Goal: Task Accomplishment & Management: Manage account settings

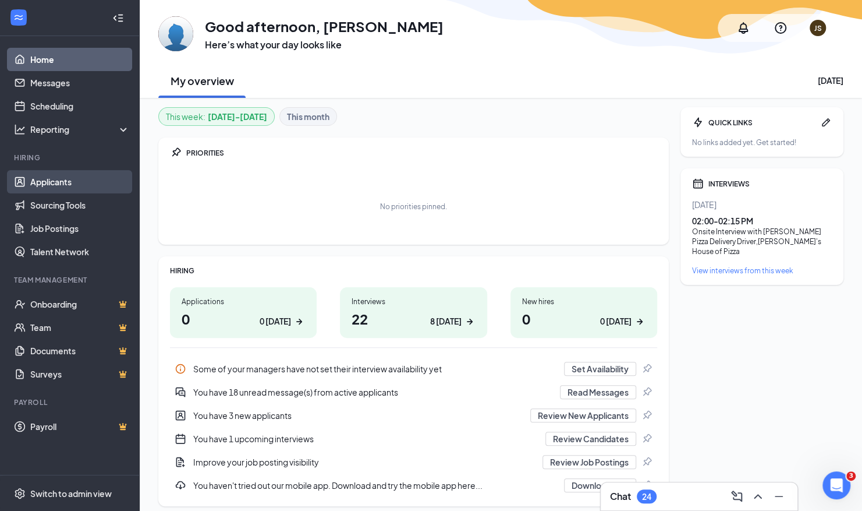
click at [62, 187] on link "Applicants" at bounding box center [80, 181] width 100 height 23
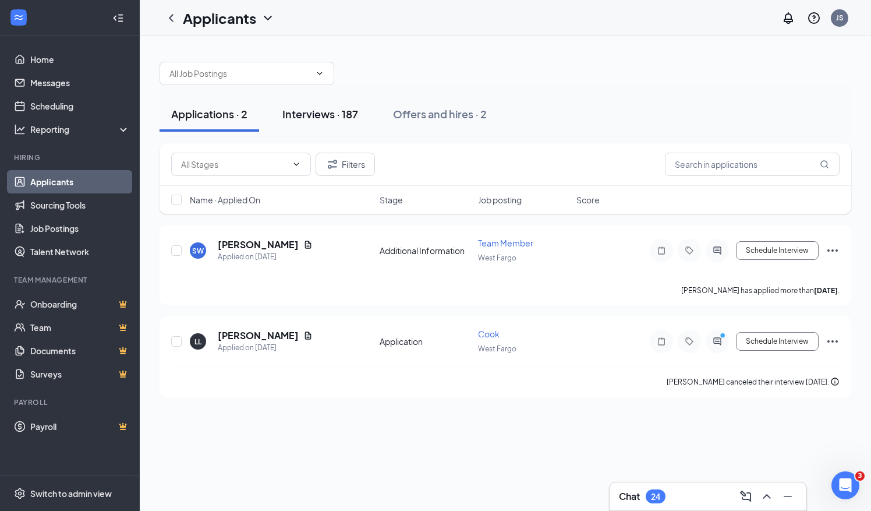
click at [304, 109] on div "Interviews · 187" at bounding box center [320, 114] width 76 height 15
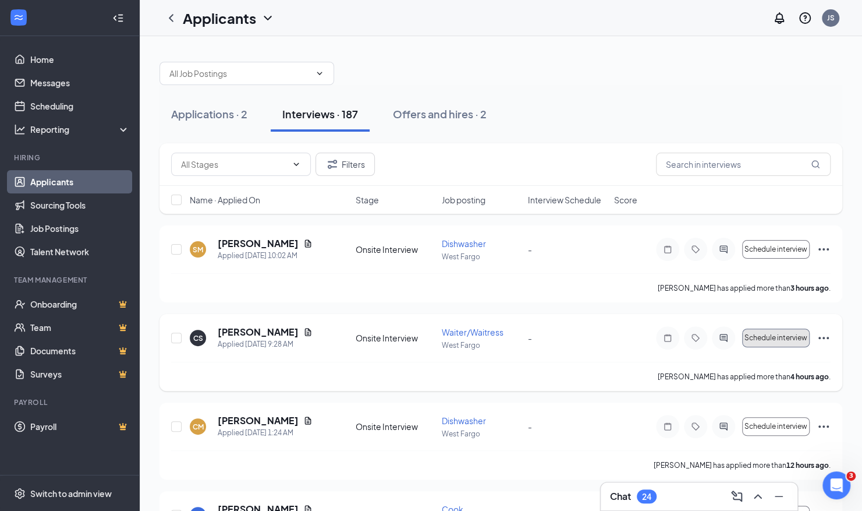
click at [762, 339] on span "Schedule interview" at bounding box center [776, 338] width 63 height 8
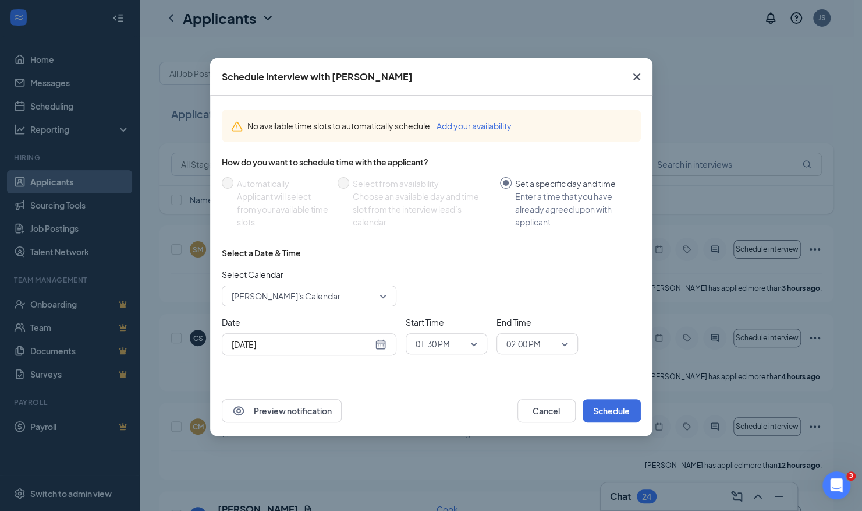
click at [377, 344] on div "[DATE]" at bounding box center [309, 344] width 155 height 13
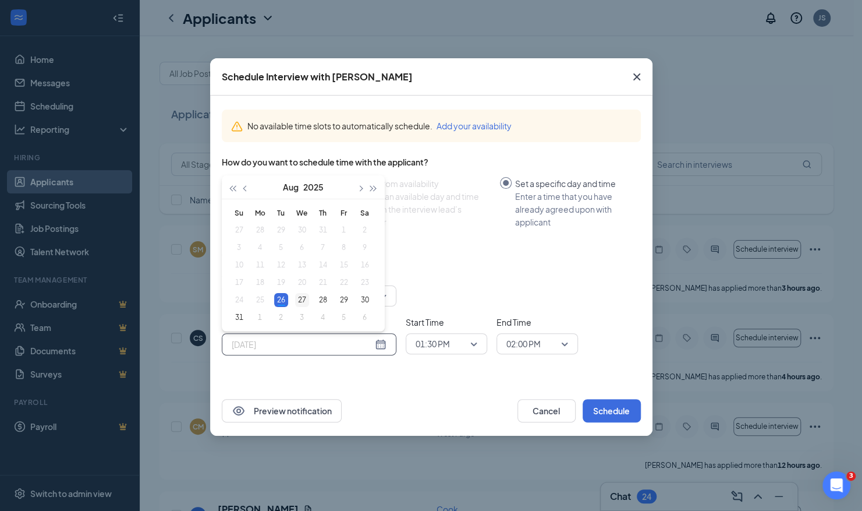
type input "[DATE]"
click at [300, 296] on div "27" at bounding box center [302, 300] width 14 height 14
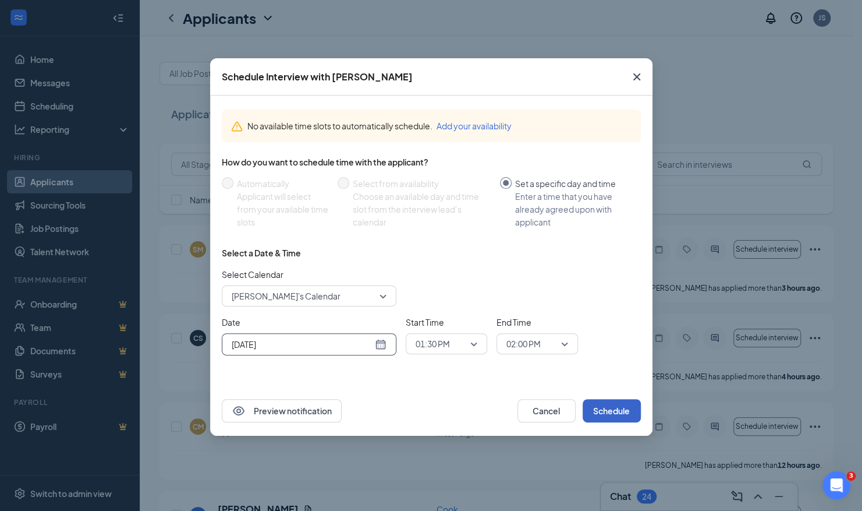
click at [611, 402] on button "Schedule" at bounding box center [612, 410] width 58 height 23
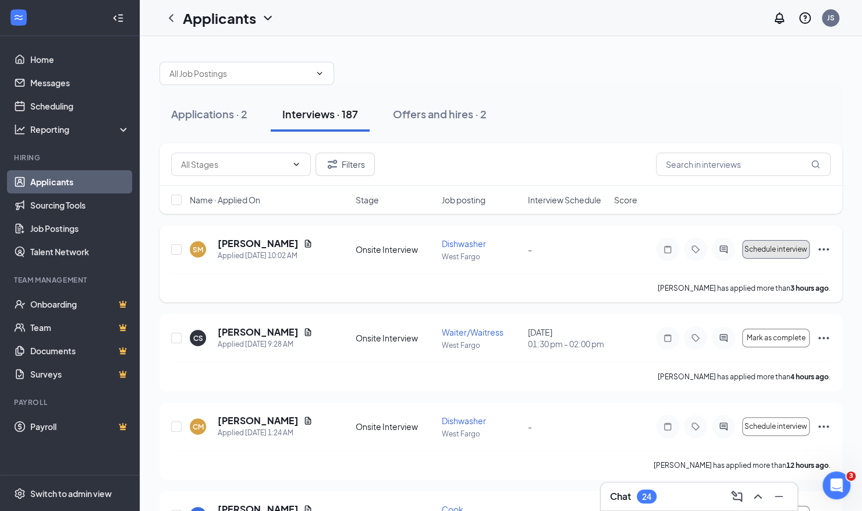
click at [760, 250] on span "Schedule interview" at bounding box center [776, 249] width 63 height 8
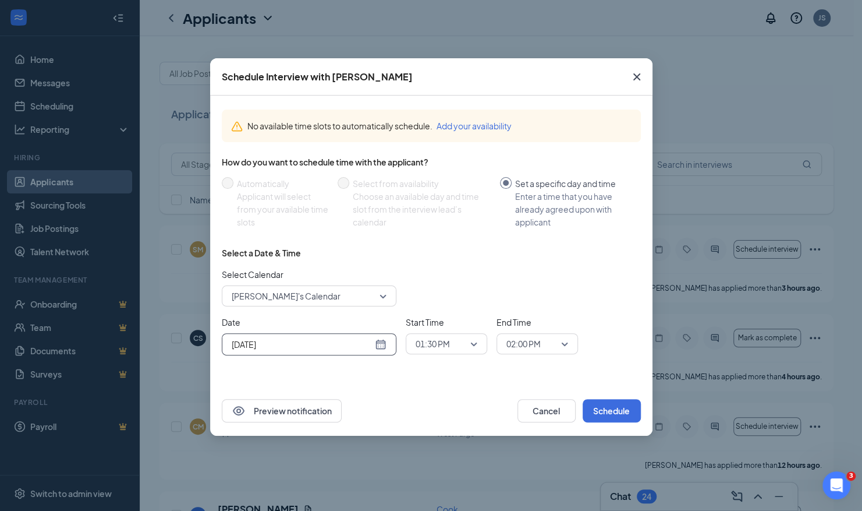
click at [385, 338] on div "[DATE]" at bounding box center [309, 344] width 155 height 13
type input "[DATE]"
click at [299, 299] on div "27" at bounding box center [302, 300] width 14 height 14
click at [606, 401] on button "Schedule" at bounding box center [612, 410] width 58 height 23
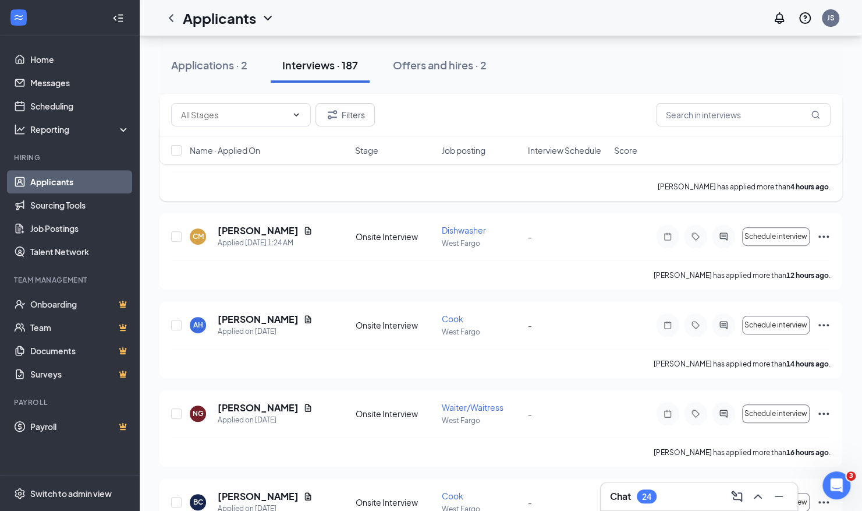
scroll to position [208, 0]
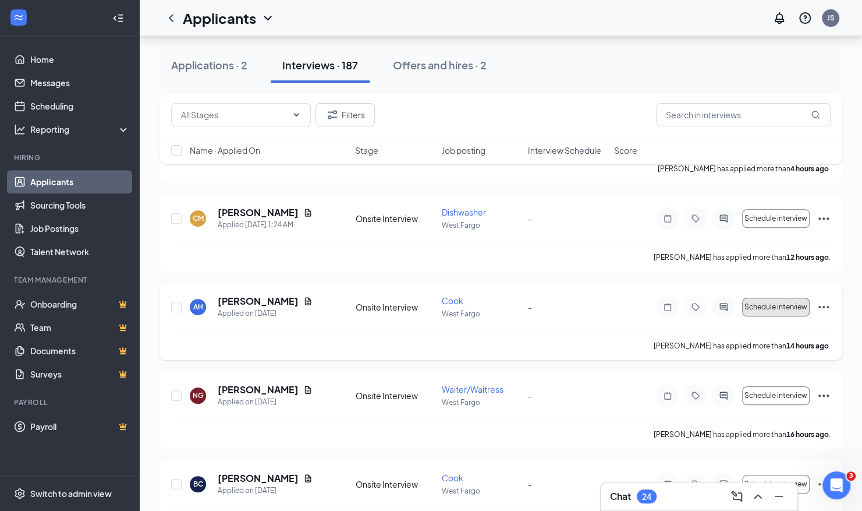
click at [751, 305] on span "Schedule interview" at bounding box center [776, 307] width 63 height 8
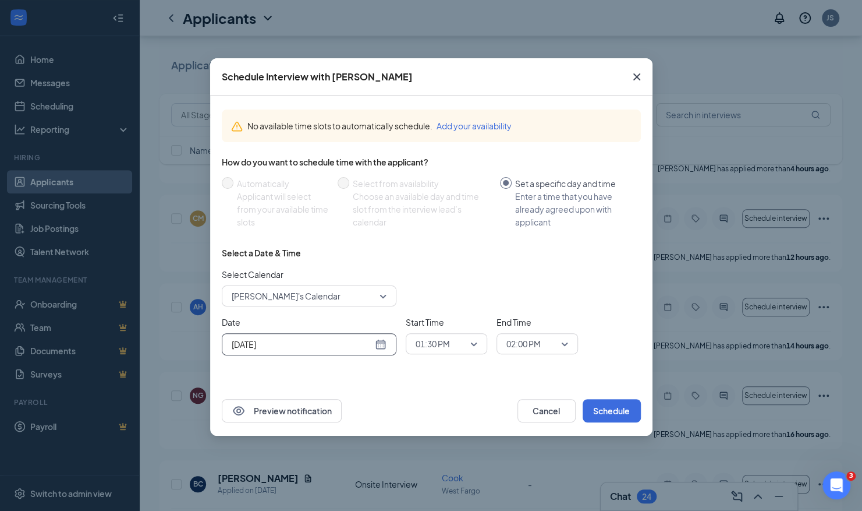
click at [380, 344] on div "[DATE]" at bounding box center [309, 344] width 155 height 13
type input "[DATE]"
click at [302, 299] on div "27" at bounding box center [302, 300] width 14 height 14
click at [591, 405] on button "Schedule" at bounding box center [612, 410] width 58 height 23
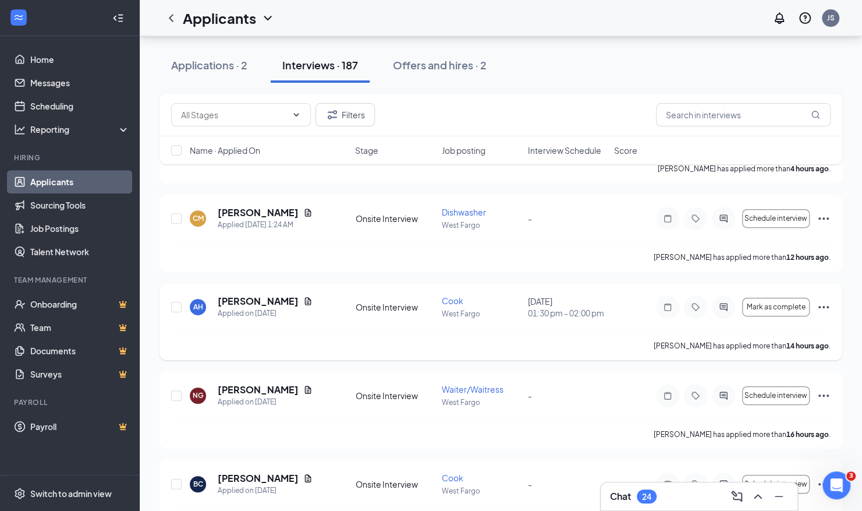
scroll to position [385, 0]
click at [760, 303] on span "Schedule interview" at bounding box center [776, 307] width 63 height 8
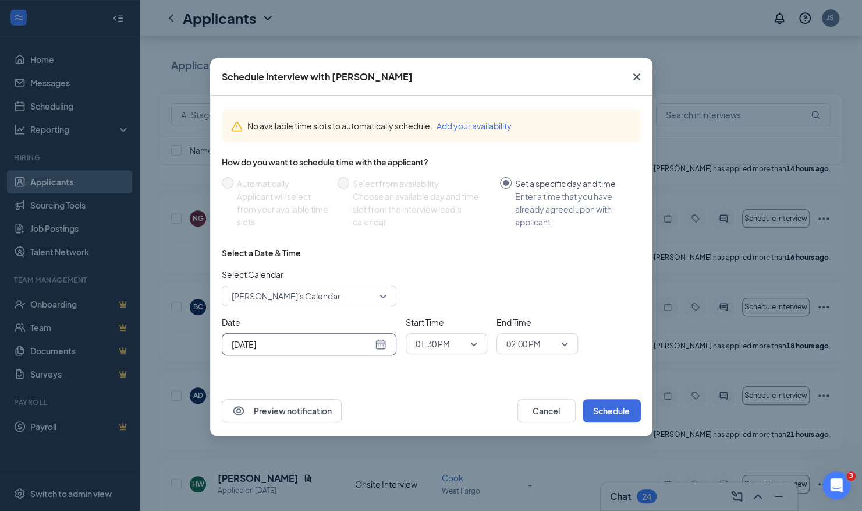
click at [378, 348] on div "[DATE]" at bounding box center [309, 344] width 155 height 13
type input "[DATE]"
click at [303, 295] on div "27" at bounding box center [302, 300] width 14 height 14
click at [620, 409] on button "Schedule" at bounding box center [612, 410] width 58 height 23
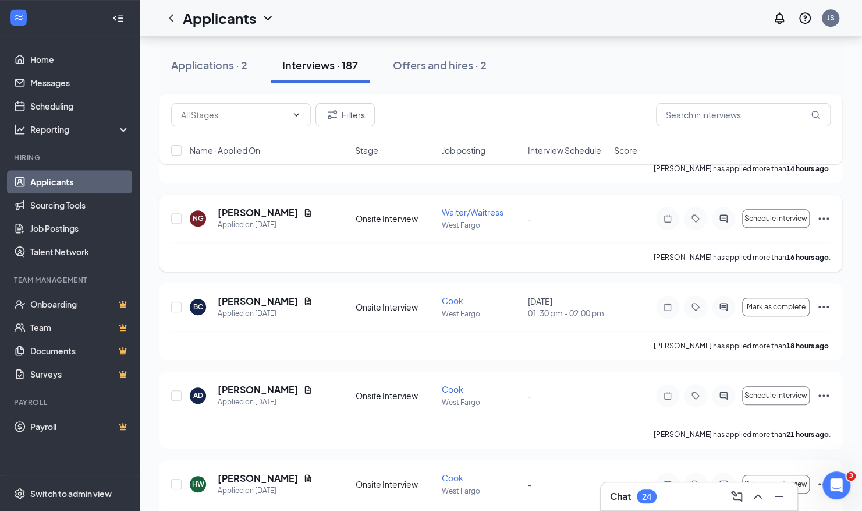
click at [823, 217] on icon "Ellipses" at bounding box center [824, 218] width 10 height 2
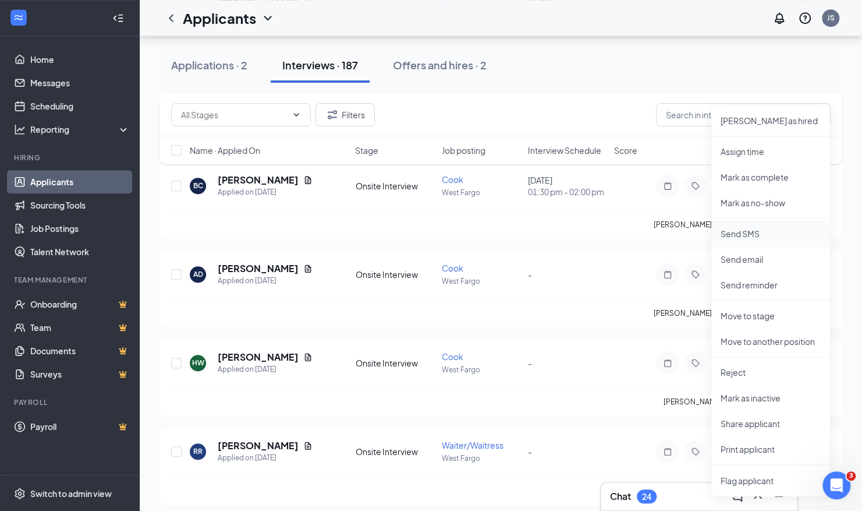
scroll to position [507, 0]
click at [729, 377] on p "Reject" at bounding box center [771, 372] width 100 height 12
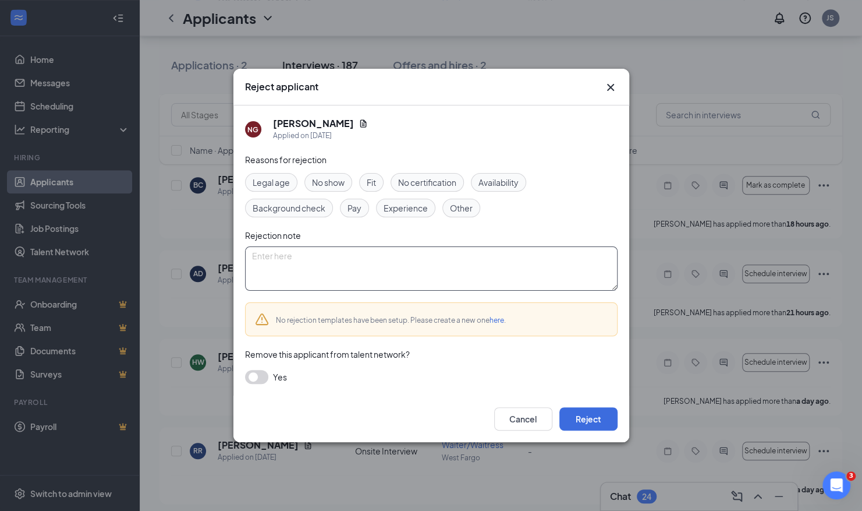
click at [479, 276] on textarea at bounding box center [431, 268] width 373 height 44
type textarea "Former employee, No call No show"
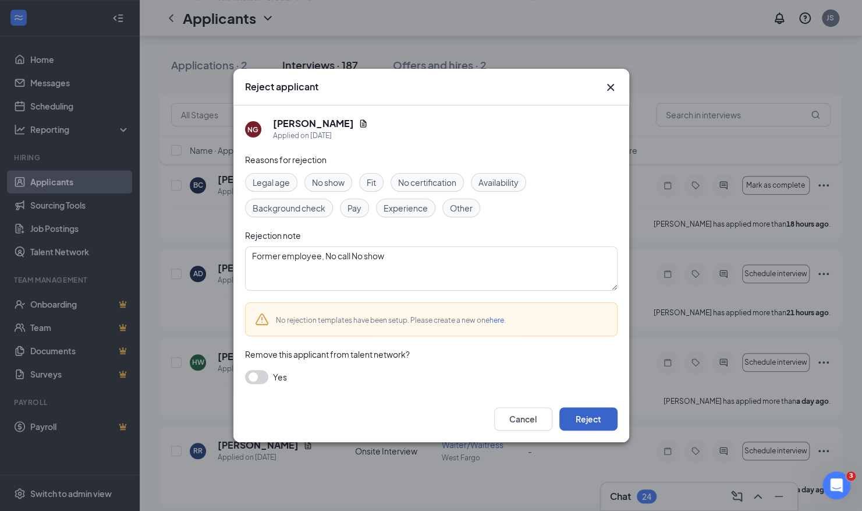
click at [578, 419] on button "Reject" at bounding box center [589, 418] width 58 height 23
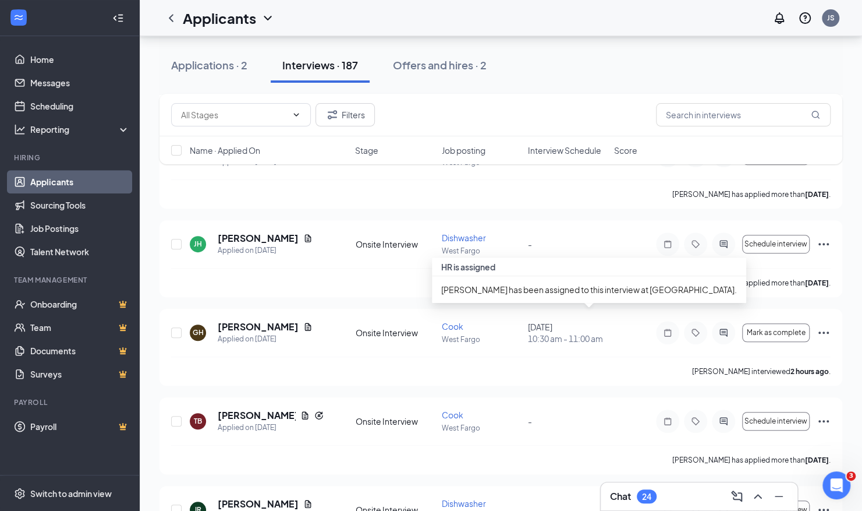
scroll to position [2936, 0]
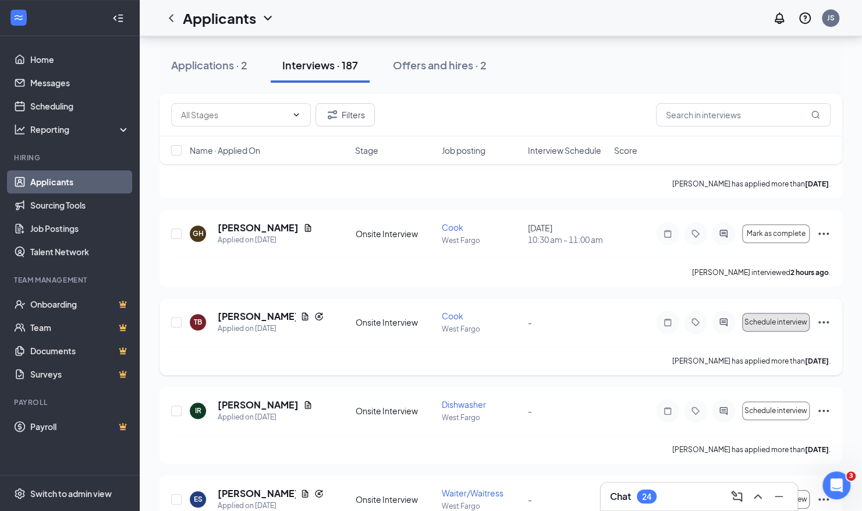
click at [758, 318] on span "Schedule interview" at bounding box center [776, 322] width 63 height 8
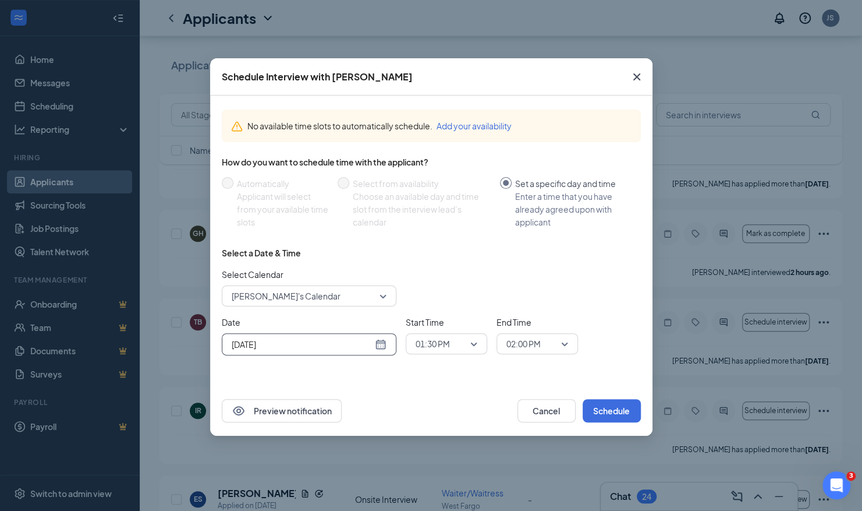
click at [387, 340] on div "[DATE]" at bounding box center [309, 344] width 175 height 22
type input "[DATE]"
click at [304, 299] on div "27" at bounding box center [302, 300] width 14 height 14
click at [602, 415] on button "Schedule" at bounding box center [612, 410] width 58 height 23
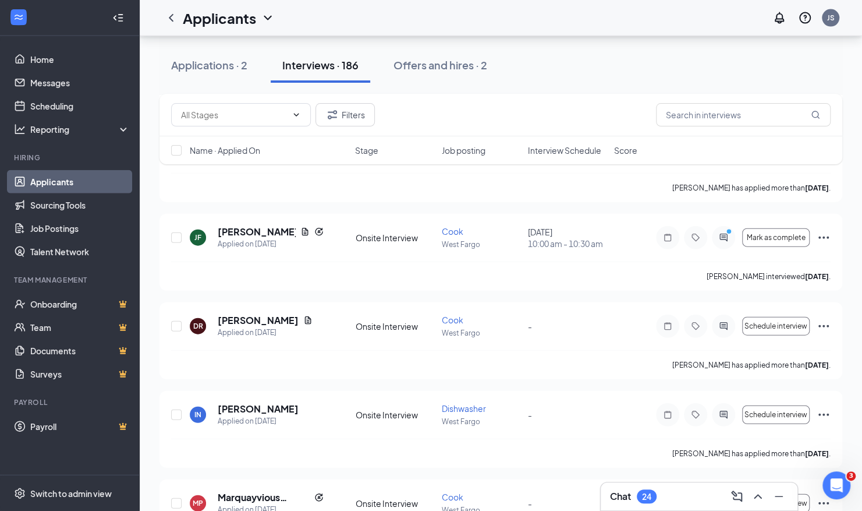
scroll to position [4084, 0]
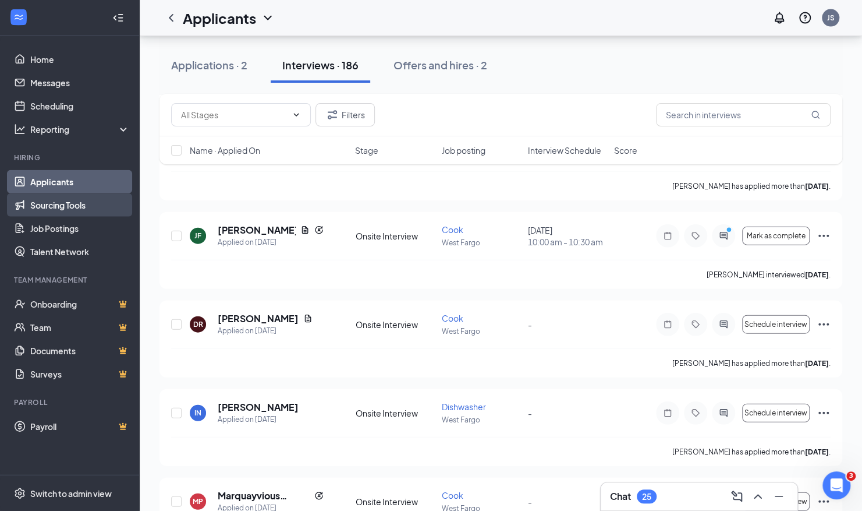
click at [80, 207] on link "Sourcing Tools" at bounding box center [80, 204] width 100 height 23
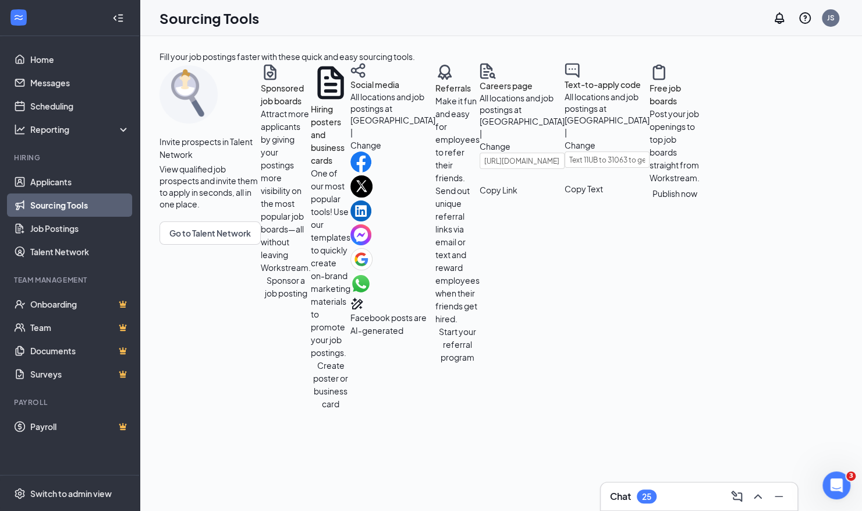
click at [261, 299] on button "Sponsor a job posting" at bounding box center [286, 287] width 50 height 26
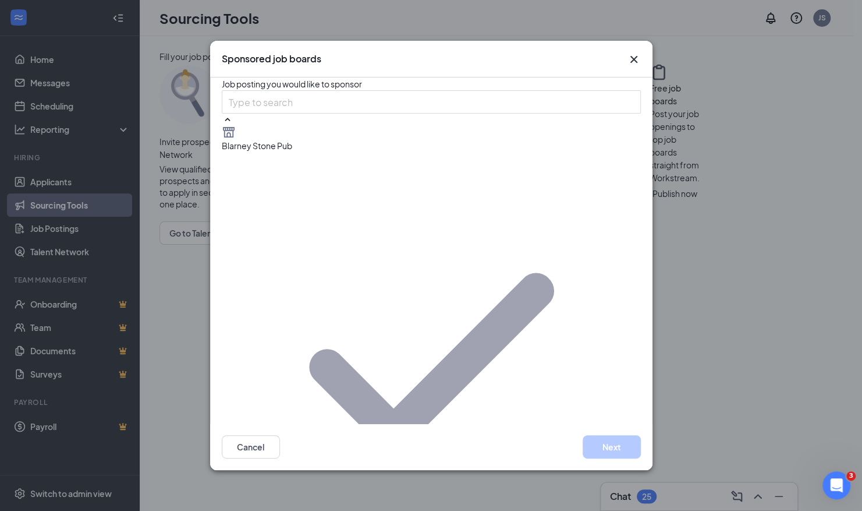
click at [632, 62] on icon "Cross" at bounding box center [634, 59] width 14 height 14
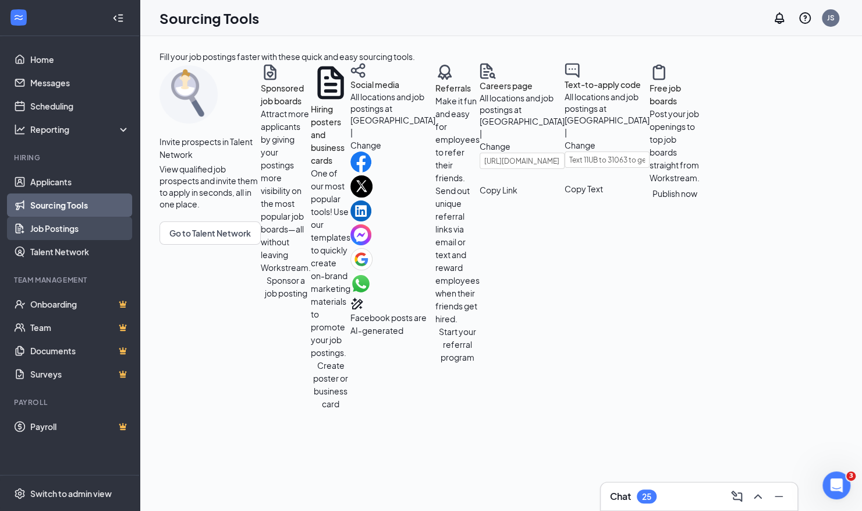
click at [42, 227] on link "Job Postings" at bounding box center [80, 228] width 100 height 23
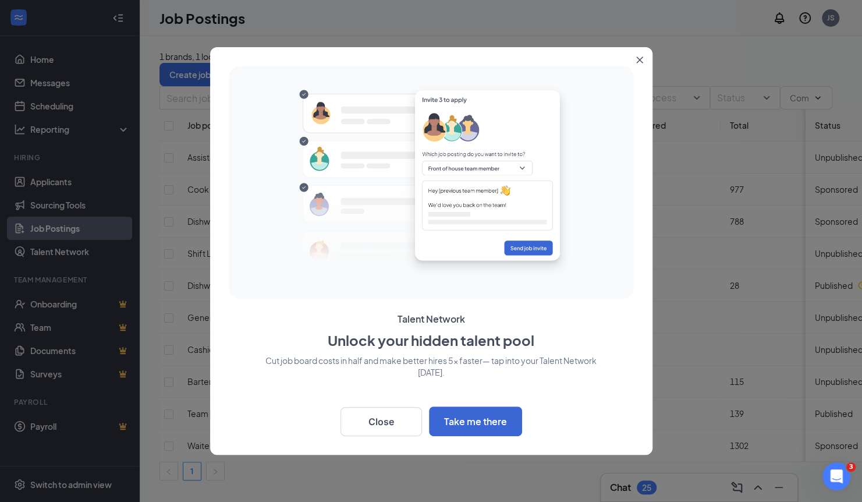
click at [637, 55] on button "Close" at bounding box center [642, 57] width 21 height 21
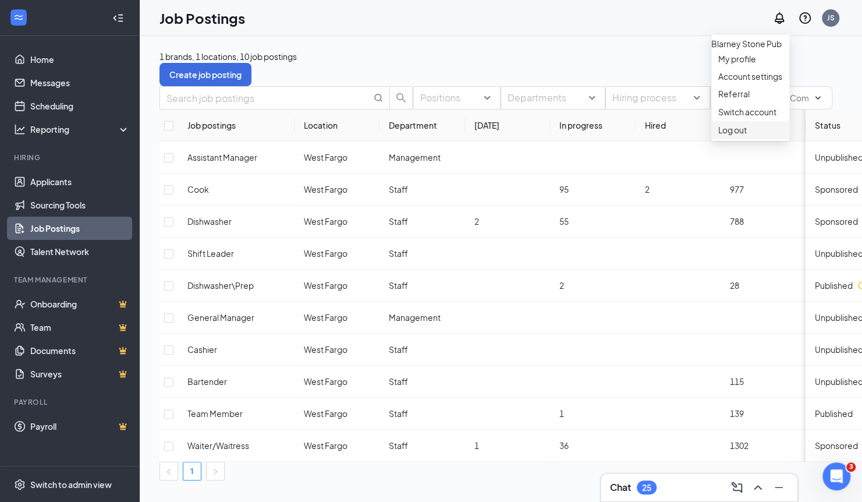
click at [730, 136] on div "Log out" at bounding box center [750, 130] width 64 height 12
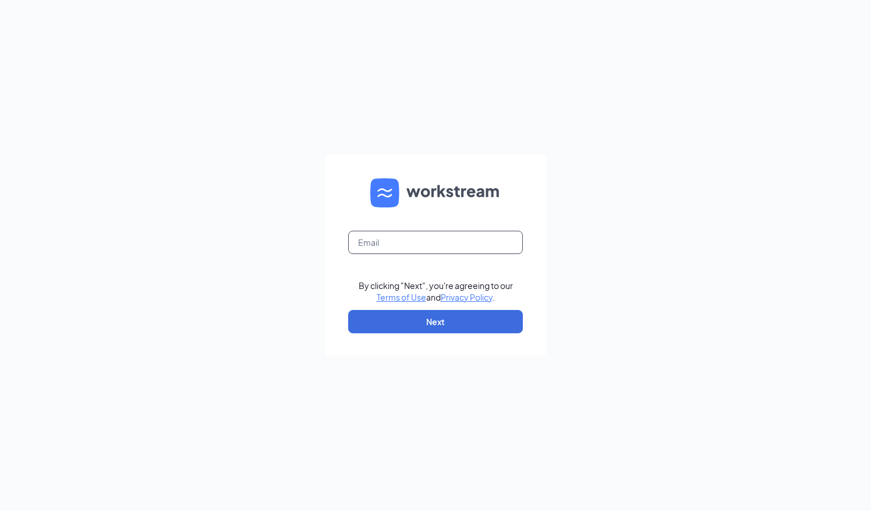
click at [447, 239] on input "text" at bounding box center [435, 242] width 175 height 23
type input "[EMAIL_ADDRESS][DOMAIN_NAME]"
click at [419, 311] on button "Next" at bounding box center [435, 321] width 175 height 23
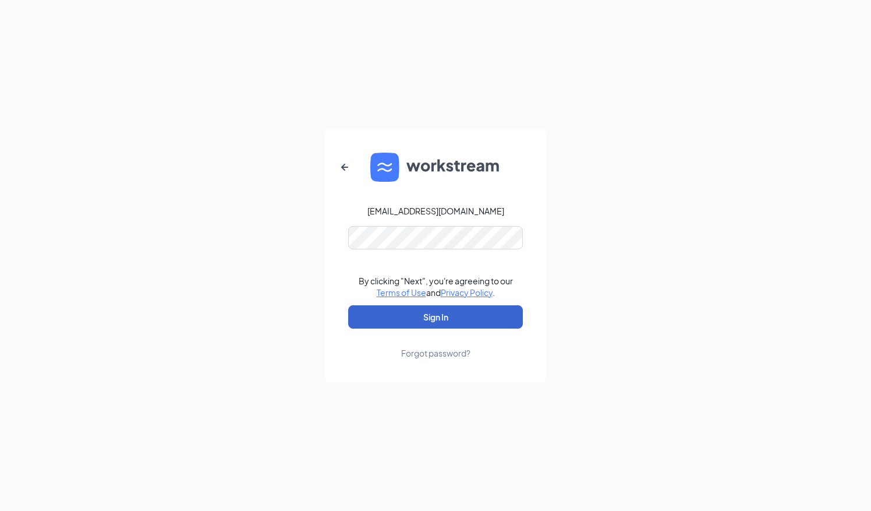
click at [463, 317] on button "Sign In" at bounding box center [435, 316] width 175 height 23
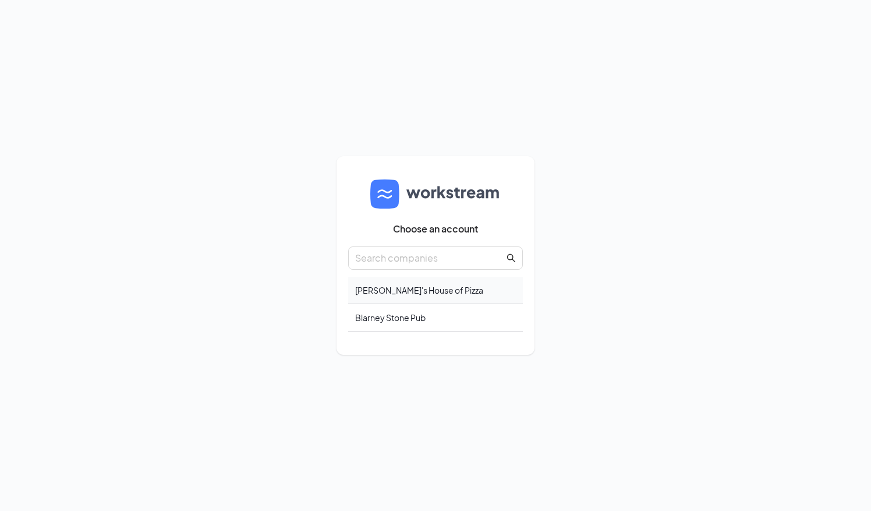
click at [359, 283] on div "[PERSON_NAME]'s House of Pizza" at bounding box center [435, 290] width 175 height 27
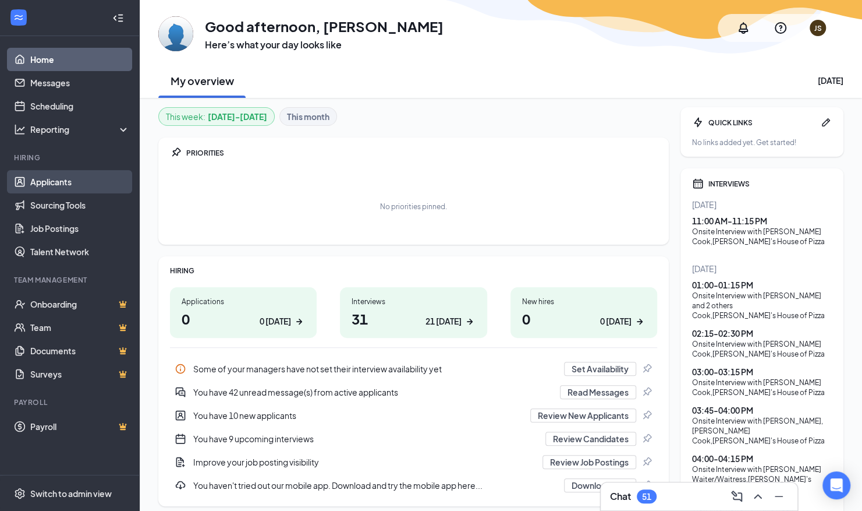
click at [56, 180] on link "Applicants" at bounding box center [80, 181] width 100 height 23
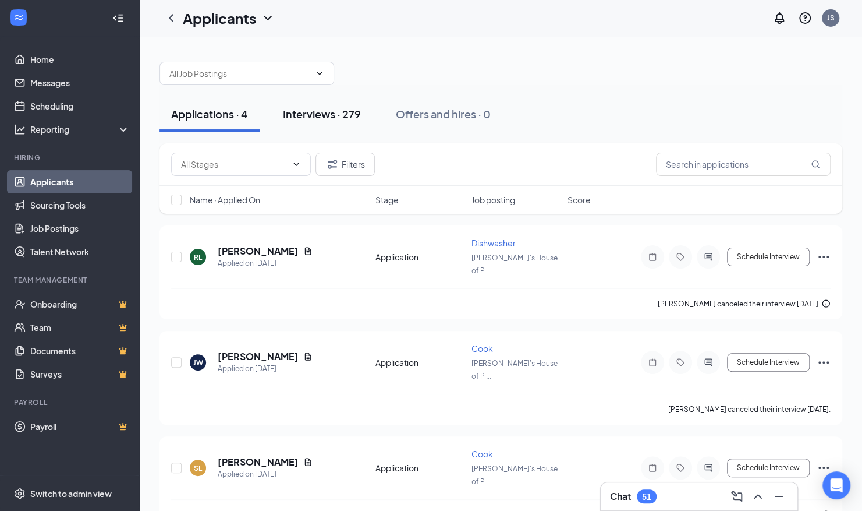
click at [307, 116] on div "Interviews · 279" at bounding box center [322, 114] width 78 height 15
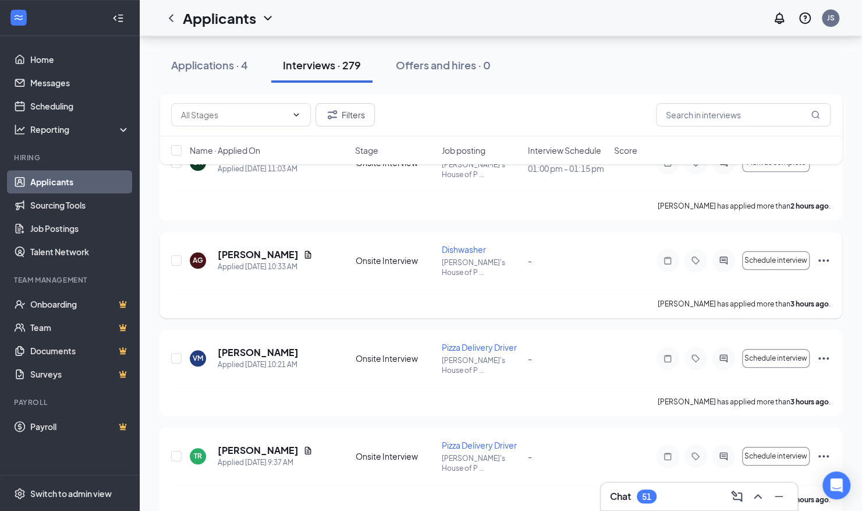
scroll to position [486, 0]
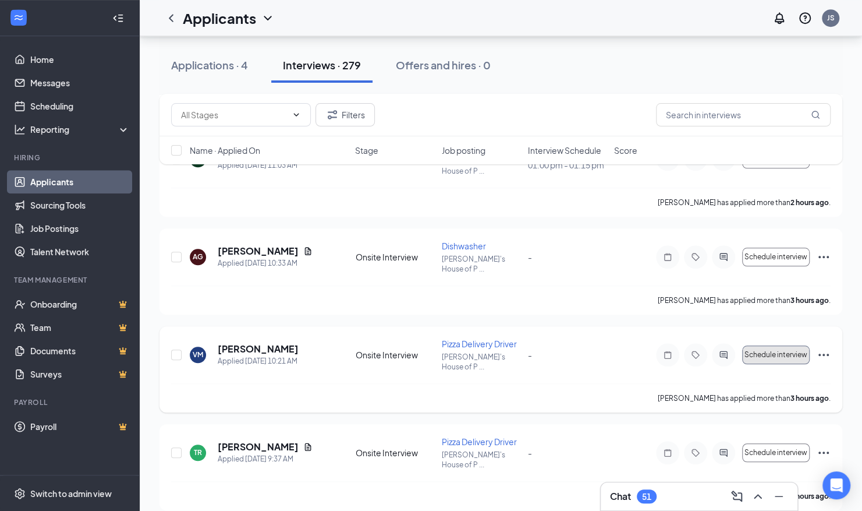
click at [777, 351] on span "Schedule interview" at bounding box center [776, 355] width 63 height 8
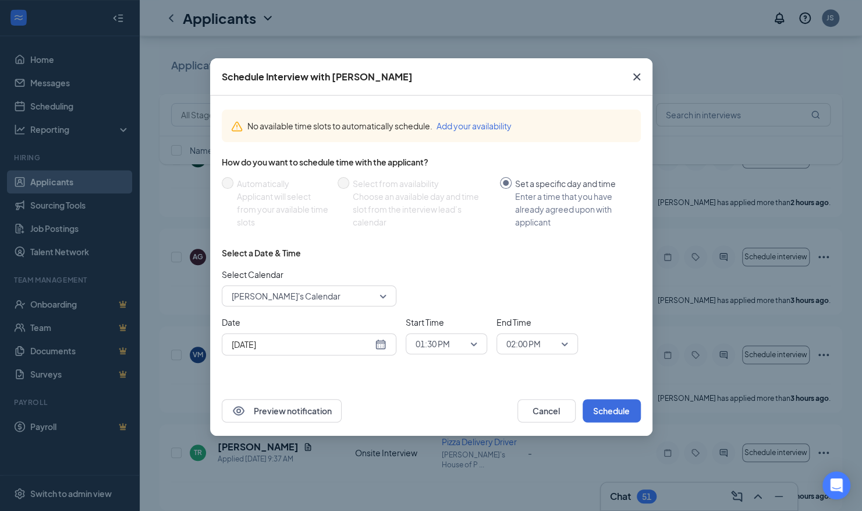
click at [381, 340] on div "[DATE]" at bounding box center [309, 344] width 155 height 13
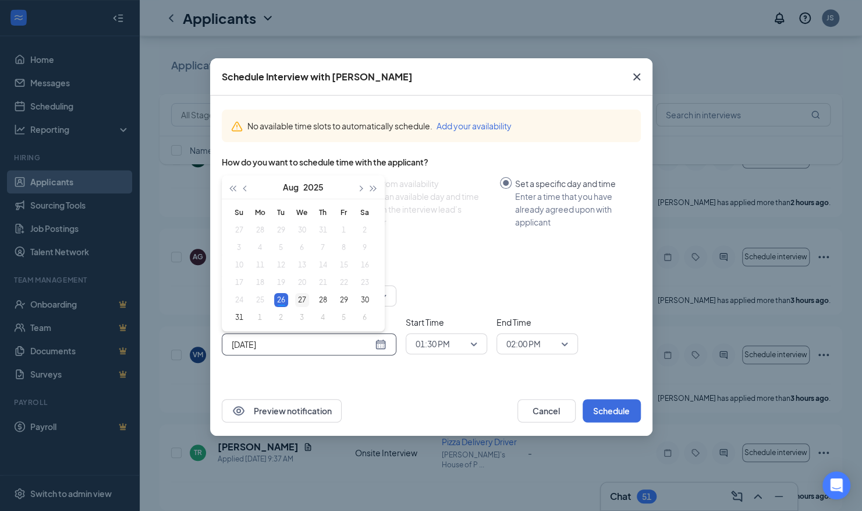
type input "[DATE]"
click at [300, 298] on div "27" at bounding box center [302, 300] width 14 height 14
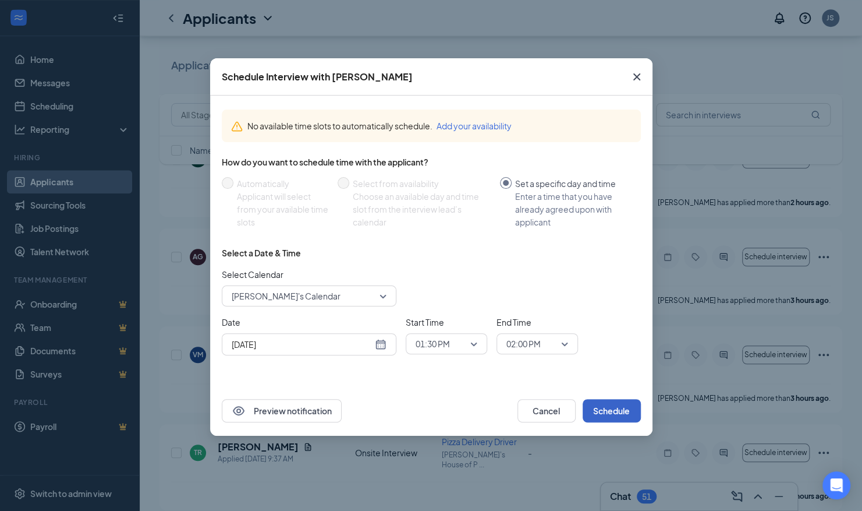
click at [607, 415] on button "Schedule" at bounding box center [612, 410] width 58 height 23
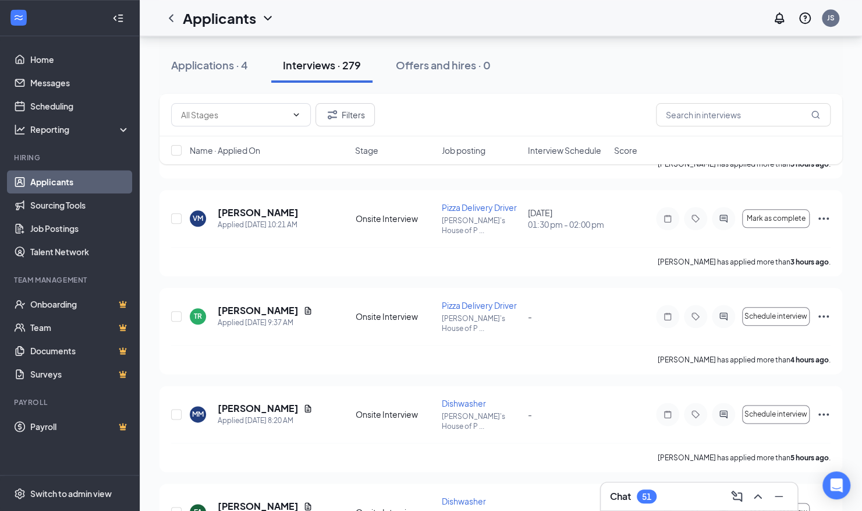
scroll to position [623, 0]
click at [759, 409] on span "Schedule interview" at bounding box center [776, 413] width 63 height 8
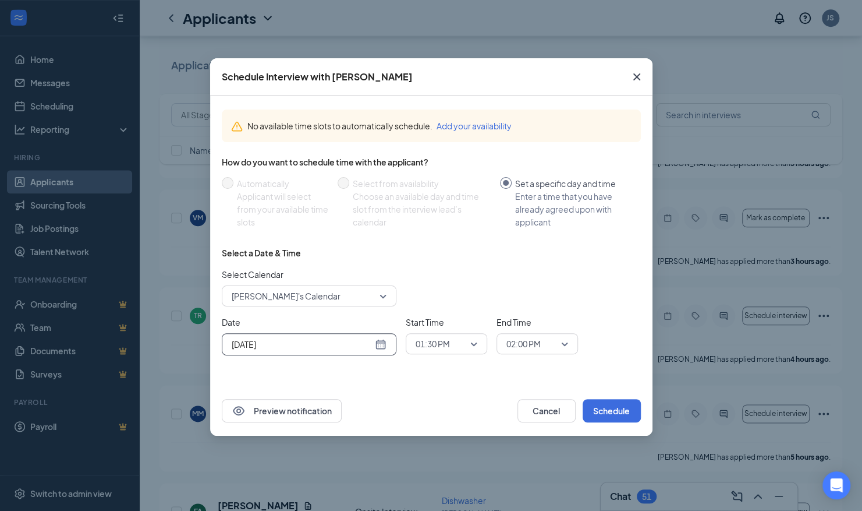
click at [384, 342] on div "[DATE]" at bounding box center [309, 344] width 155 height 13
type input "[DATE]"
click at [305, 300] on div "27" at bounding box center [302, 300] width 14 height 14
click at [597, 407] on button "Schedule" at bounding box center [612, 410] width 58 height 23
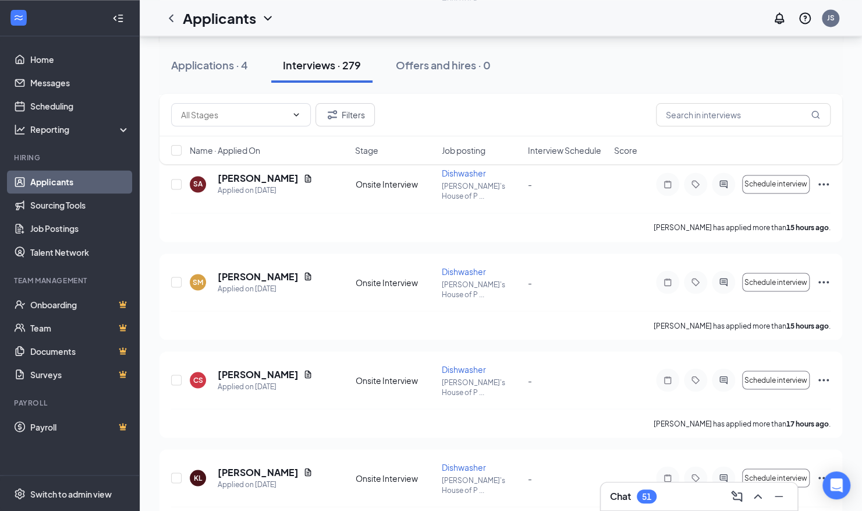
scroll to position [1125, 0]
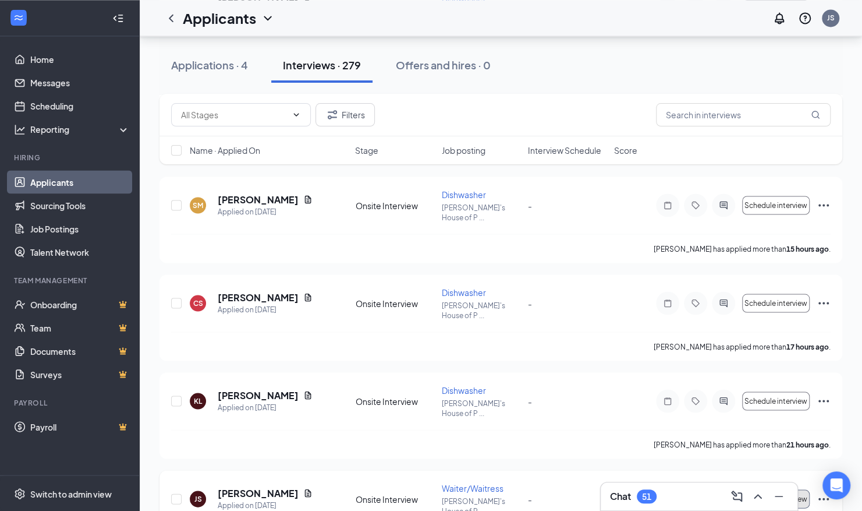
click at [761, 494] on span "Schedule interview" at bounding box center [776, 498] width 63 height 8
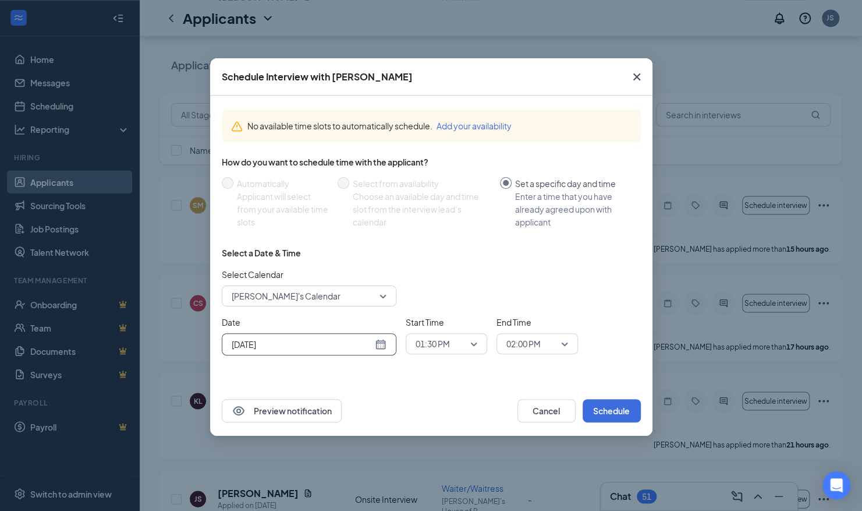
click at [384, 344] on div "[DATE]" at bounding box center [309, 344] width 155 height 13
type input "[DATE]"
click at [296, 298] on div "27" at bounding box center [302, 300] width 14 height 14
click at [588, 401] on button "Schedule" at bounding box center [612, 410] width 58 height 23
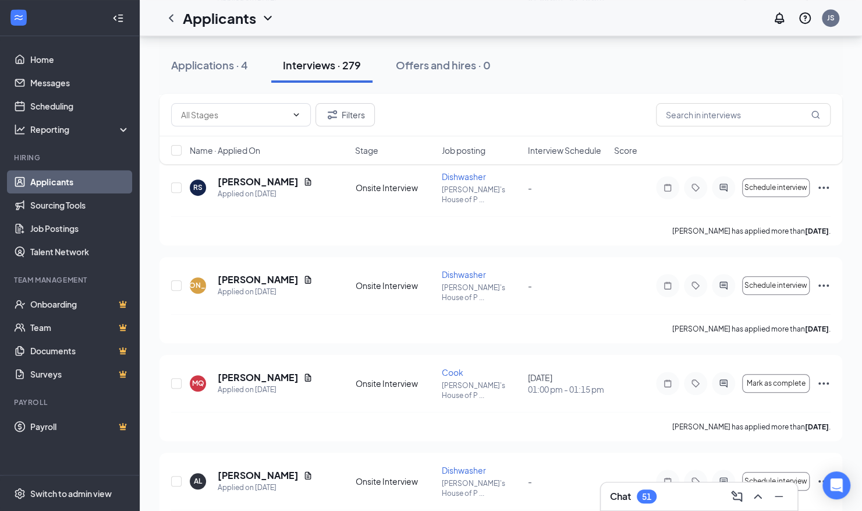
scroll to position [2904, 0]
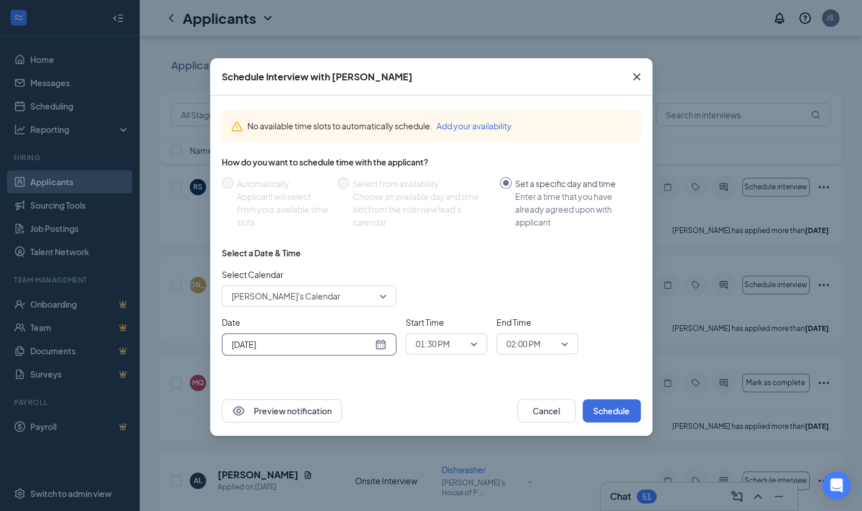
click at [380, 341] on div "[DATE]" at bounding box center [309, 344] width 155 height 13
type input "[DATE]"
click at [306, 299] on div "27" at bounding box center [302, 300] width 14 height 14
click at [604, 417] on button "Schedule" at bounding box center [612, 410] width 58 height 23
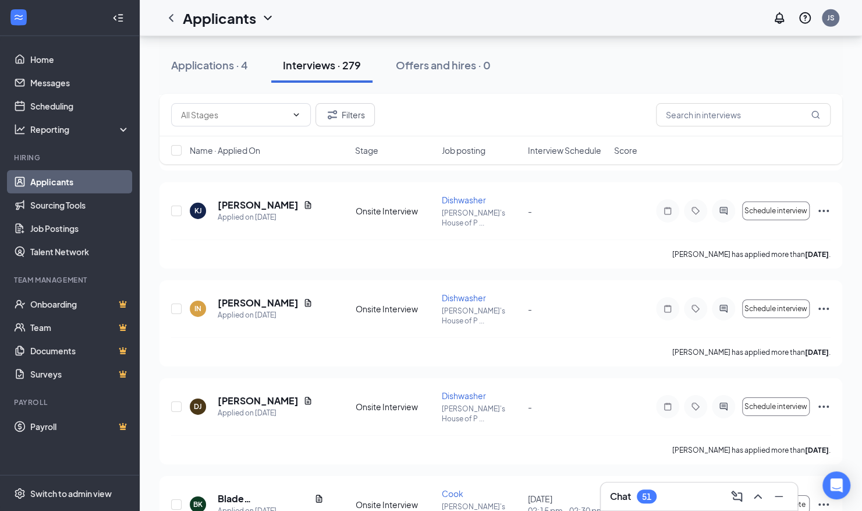
scroll to position [4796, 0]
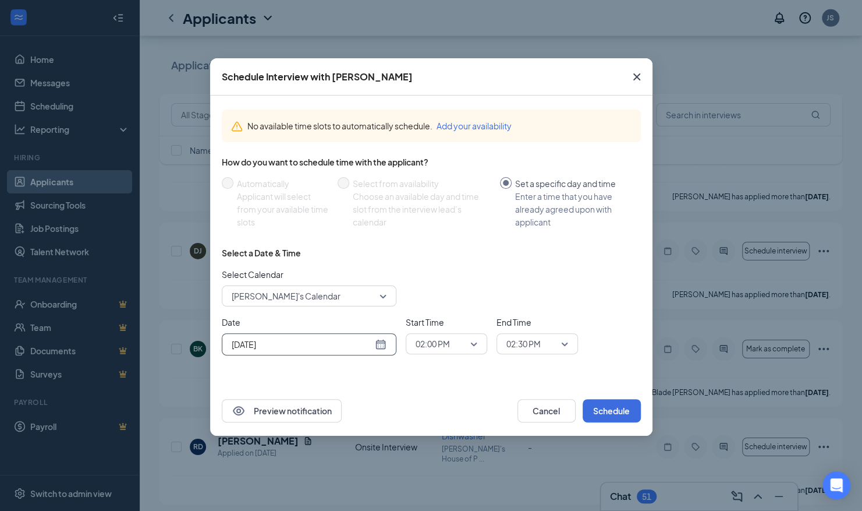
click at [378, 338] on div "[DATE]" at bounding box center [309, 344] width 155 height 13
type input "[DATE]"
click at [300, 297] on div "27" at bounding box center [302, 300] width 14 height 14
click at [604, 404] on button "Schedule" at bounding box center [612, 410] width 58 height 23
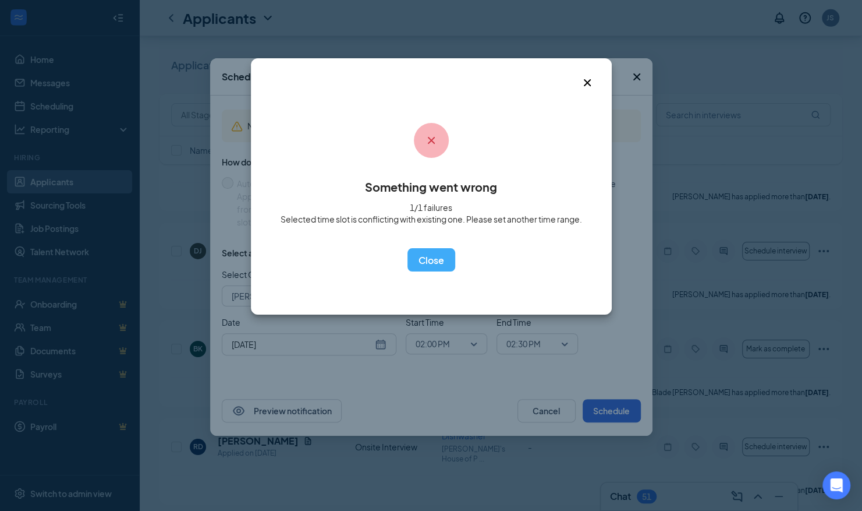
click at [449, 247] on div "Something went wrong 1/1 failures Selected time slot is conflicting with existi…" at bounding box center [432, 189] width 302 height 165
click at [429, 264] on button "OK" at bounding box center [432, 259] width 48 height 23
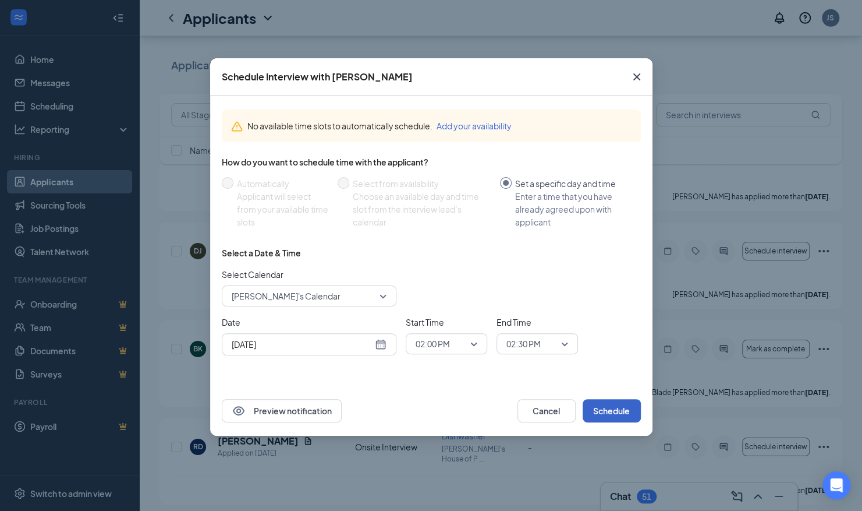
click at [473, 337] on span "02:00 PM" at bounding box center [447, 343] width 62 height 17
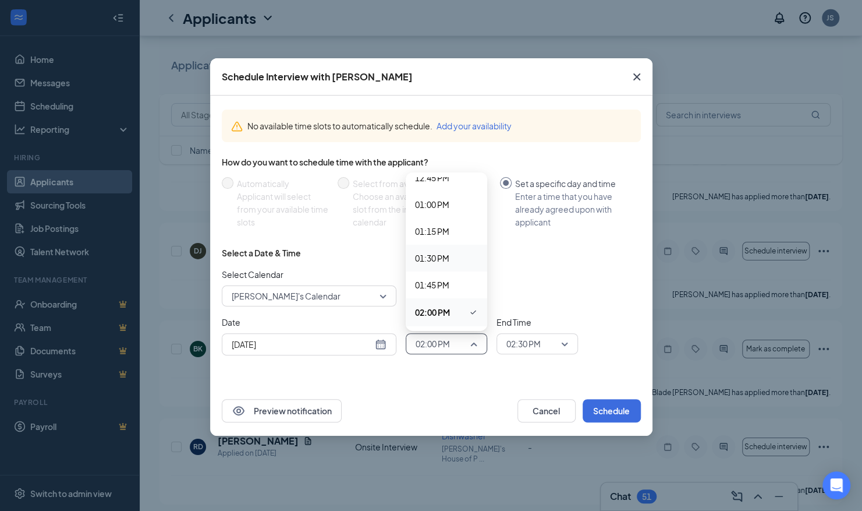
click at [448, 263] on span "01:30 PM" at bounding box center [432, 258] width 34 height 13
click at [547, 341] on span "02:30 PM" at bounding box center [532, 343] width 51 height 17
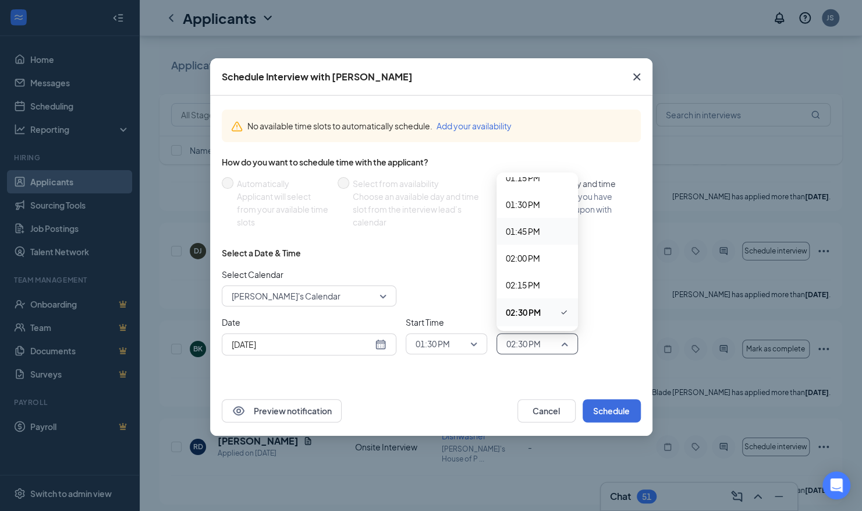
click at [526, 224] on div "01:45 PM" at bounding box center [538, 231] width 82 height 27
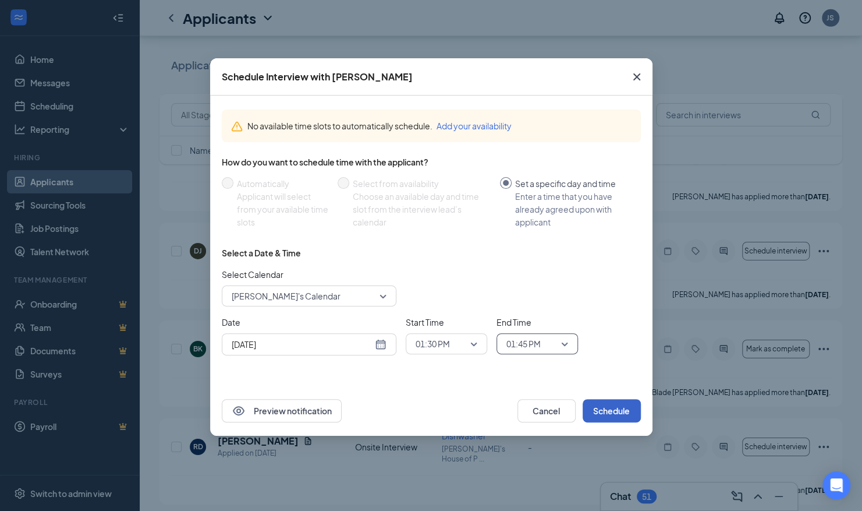
click at [604, 403] on button "Schedule" at bounding box center [612, 410] width 58 height 23
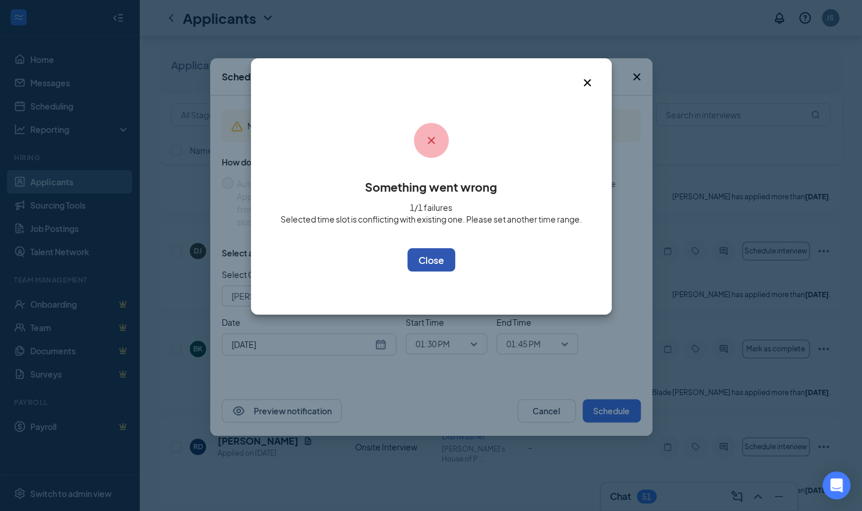
click at [441, 253] on button "OK" at bounding box center [432, 259] width 48 height 23
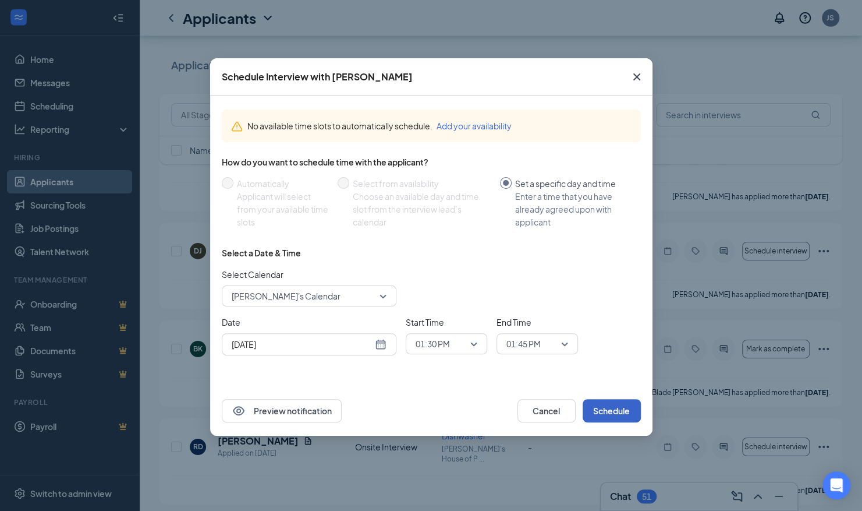
click at [475, 344] on span "01:30 PM" at bounding box center [447, 343] width 62 height 17
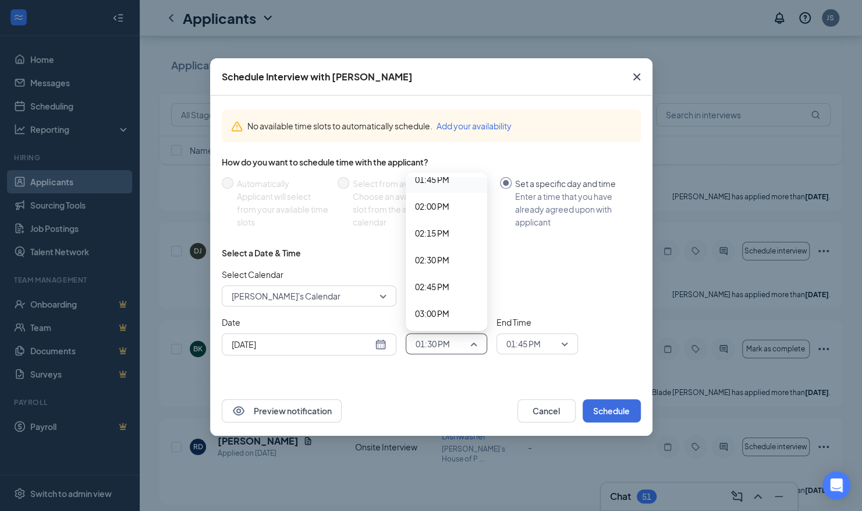
scroll to position [1486, 0]
click at [434, 282] on span "02:45 PM" at bounding box center [432, 285] width 34 height 13
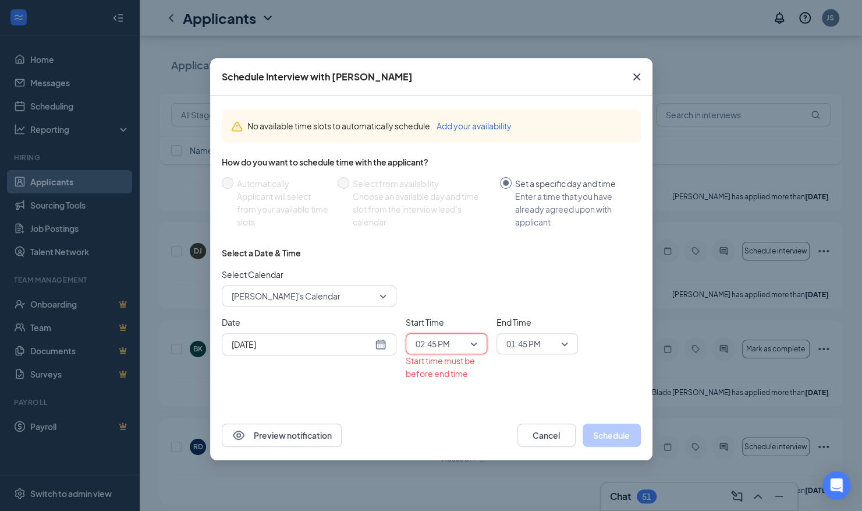
click at [539, 341] on span "01:45 PM" at bounding box center [524, 343] width 34 height 17
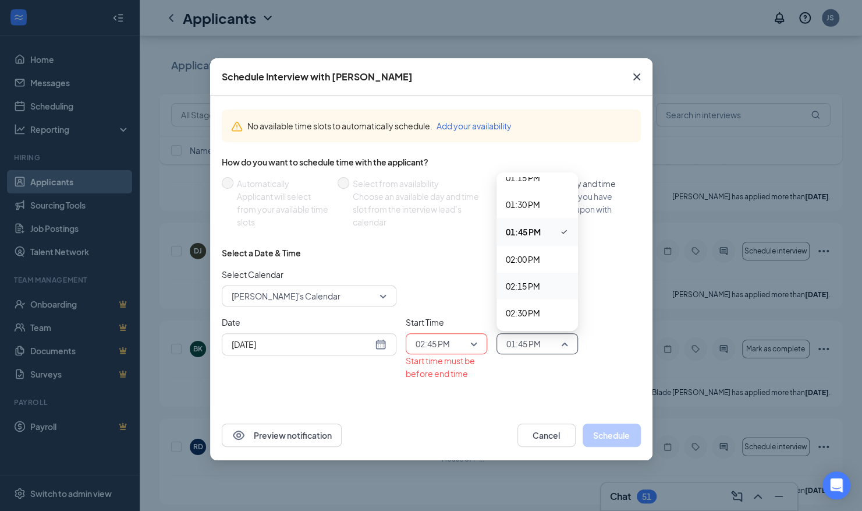
scroll to position [1498, 0]
click at [527, 295] on span "03:00 PM" at bounding box center [523, 301] width 34 height 13
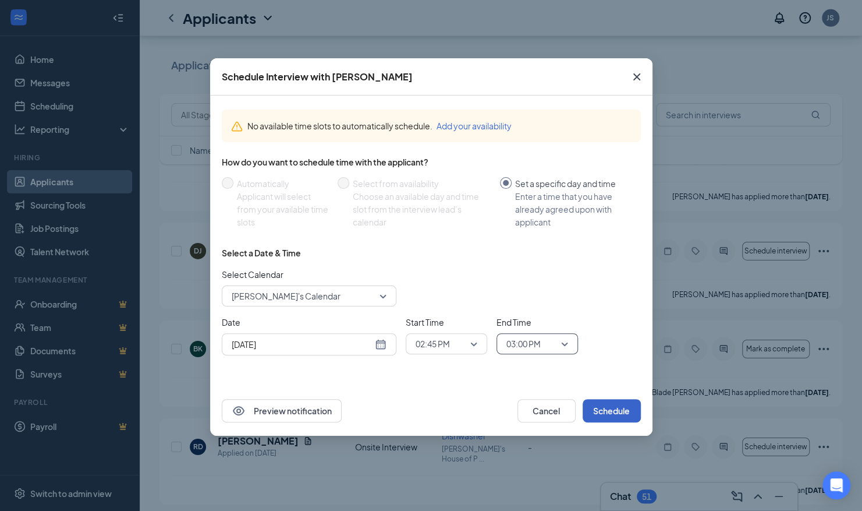
click at [594, 402] on button "Schedule" at bounding box center [612, 410] width 58 height 23
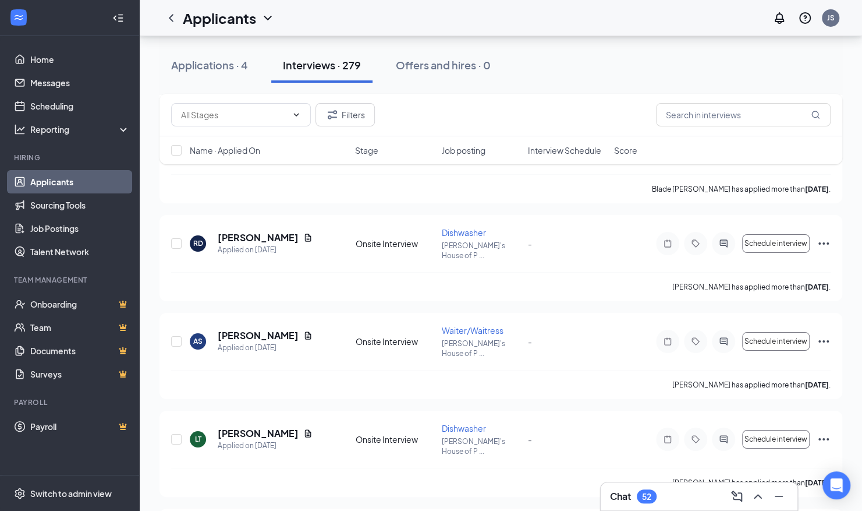
scroll to position [5340, 0]
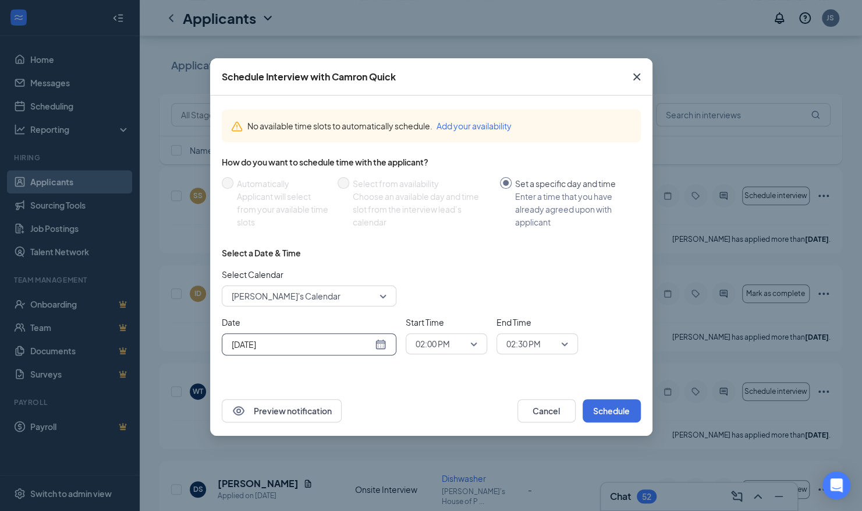
click at [390, 343] on div "[DATE]" at bounding box center [309, 344] width 175 height 22
type input "[DATE]"
click at [323, 293] on div "28" at bounding box center [323, 300] width 14 height 14
click at [604, 402] on button "Schedule" at bounding box center [612, 410] width 58 height 23
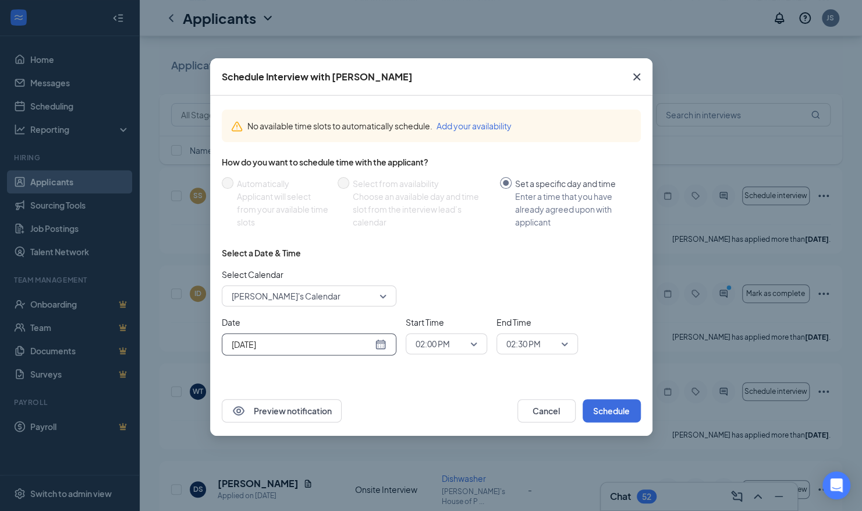
click at [378, 340] on div "[DATE]" at bounding box center [309, 344] width 155 height 13
type input "[DATE]"
click at [305, 296] on div "27" at bounding box center [302, 300] width 14 height 14
click at [615, 407] on button "Schedule" at bounding box center [612, 410] width 58 height 23
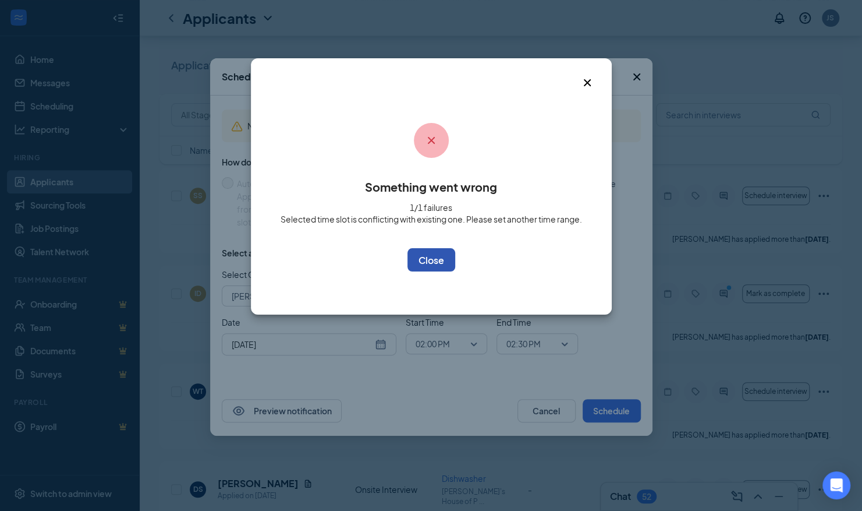
click at [429, 261] on button "OK" at bounding box center [432, 259] width 48 height 23
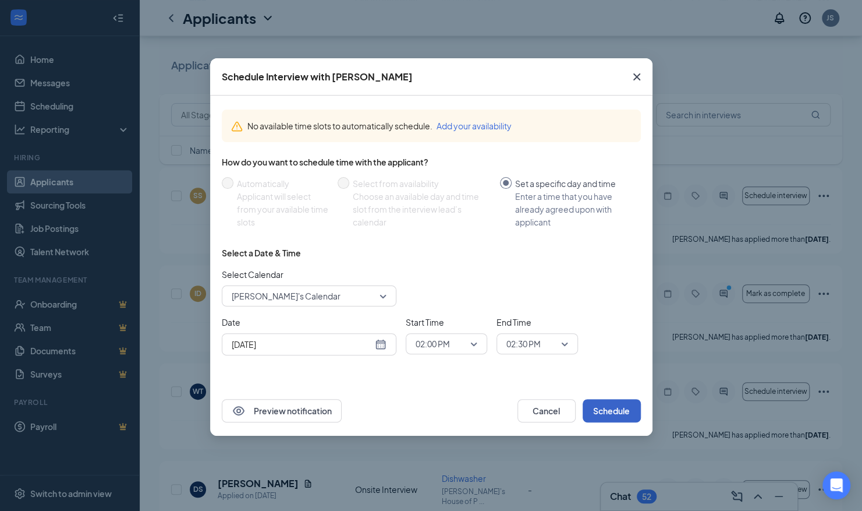
click at [441, 339] on span "02:00 PM" at bounding box center [433, 343] width 34 height 17
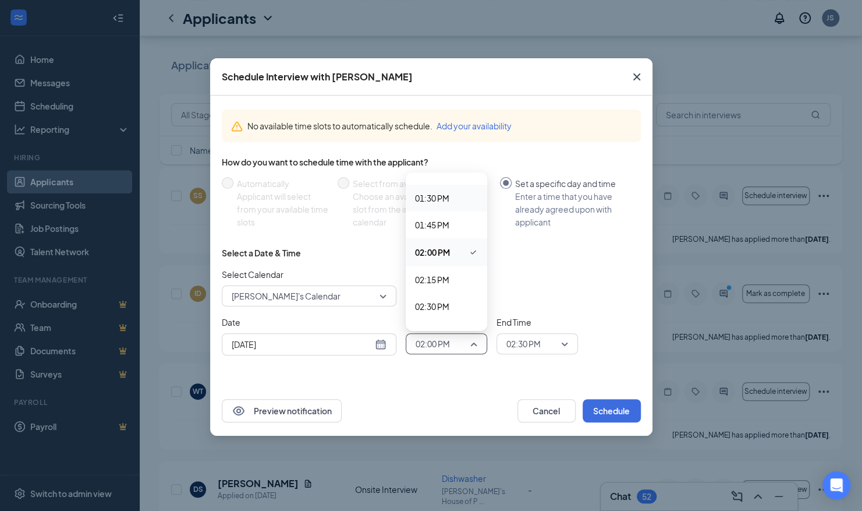
scroll to position [1439, 0]
click at [431, 274] on span "02:15 PM" at bounding box center [432, 278] width 34 height 13
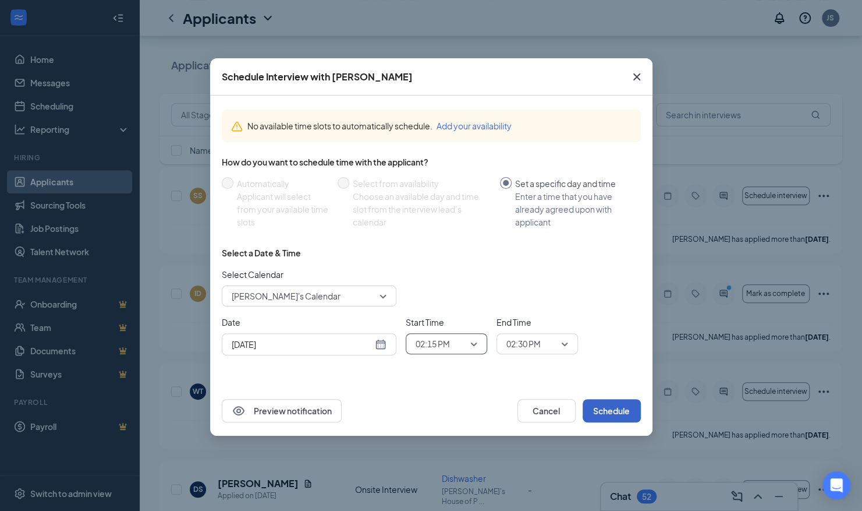
click at [596, 399] on button "Schedule" at bounding box center [612, 410] width 58 height 23
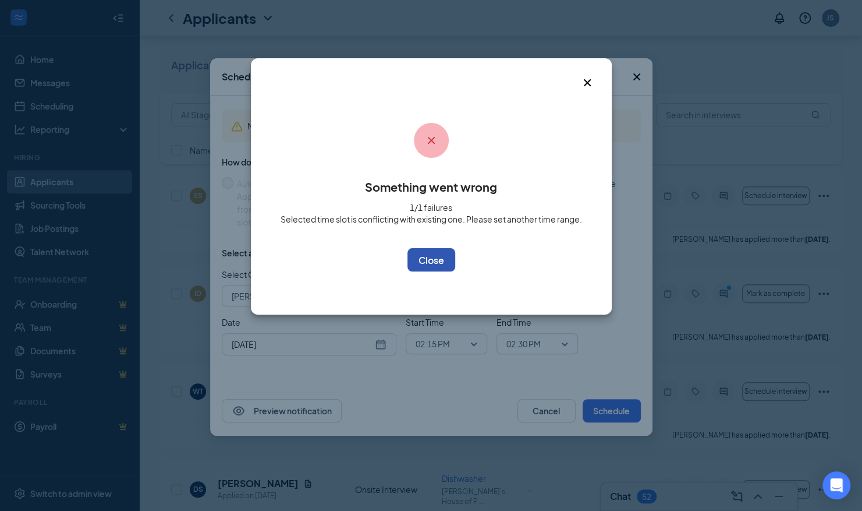
click at [439, 263] on button "OK" at bounding box center [432, 259] width 48 height 23
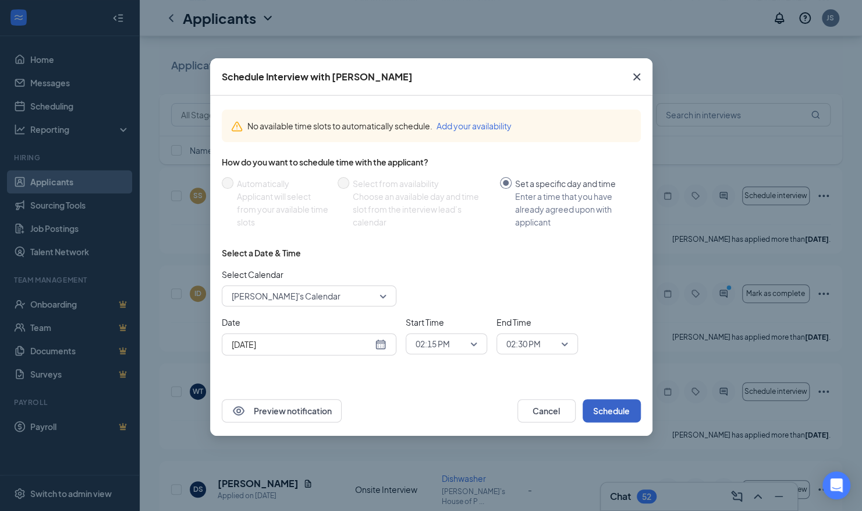
click at [465, 339] on span "02:15 PM" at bounding box center [441, 343] width 51 height 17
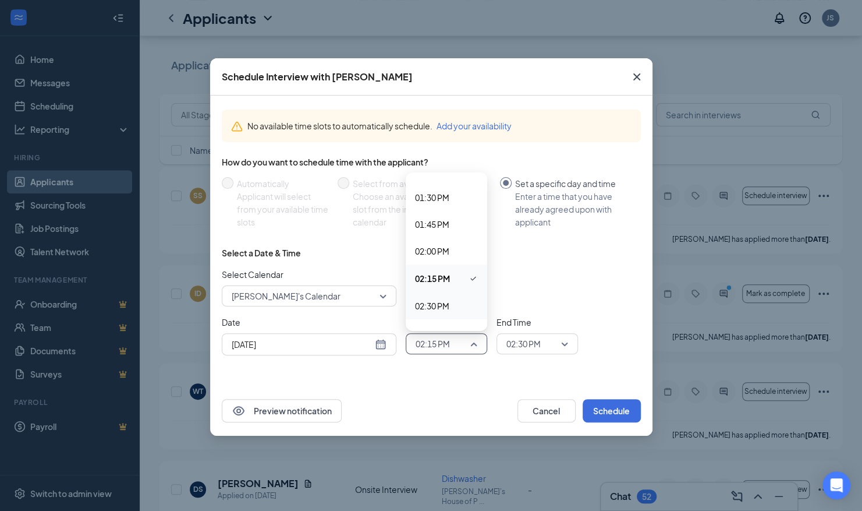
click at [443, 310] on span "02:30 PM" at bounding box center [432, 305] width 34 height 13
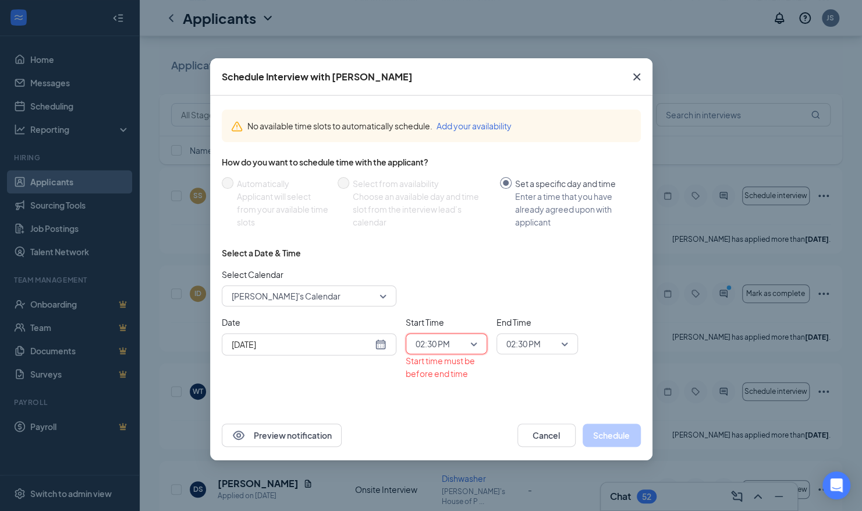
click at [540, 348] on span "02:30 PM" at bounding box center [524, 343] width 34 height 17
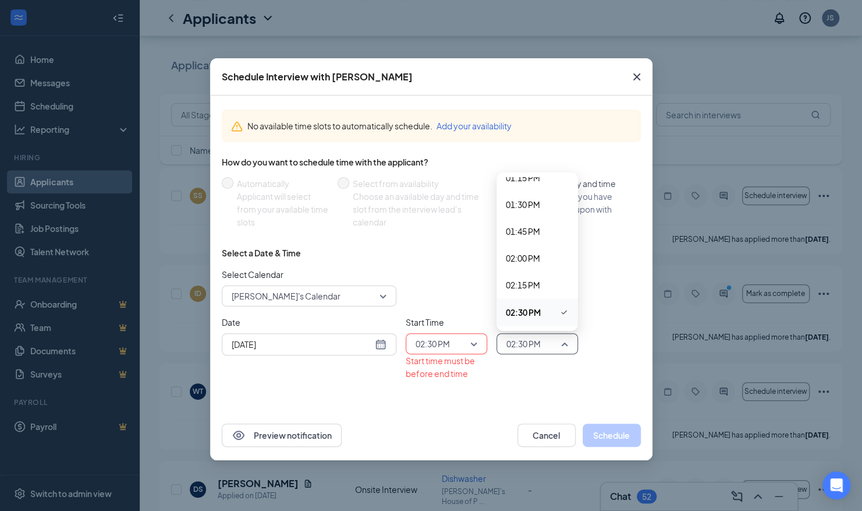
scroll to position [1481, 0]
click at [532, 288] on span "02:45 PM" at bounding box center [523, 291] width 34 height 13
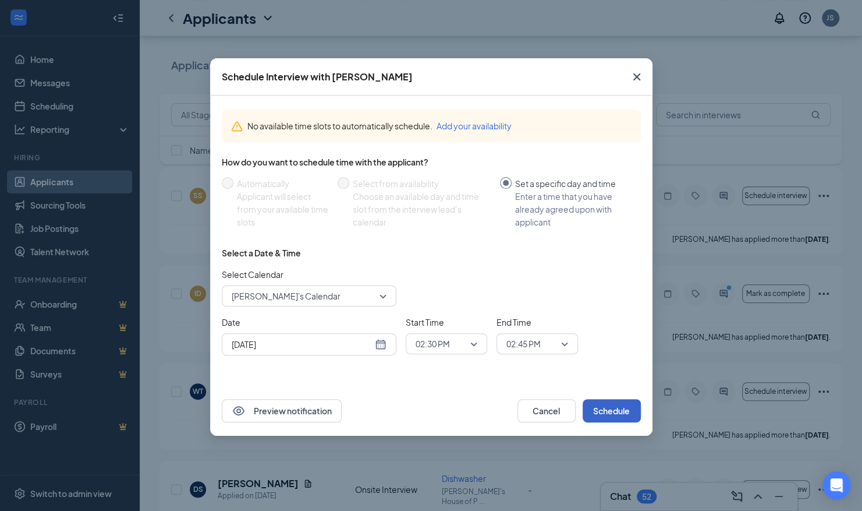
click at [602, 409] on button "Schedule" at bounding box center [612, 410] width 58 height 23
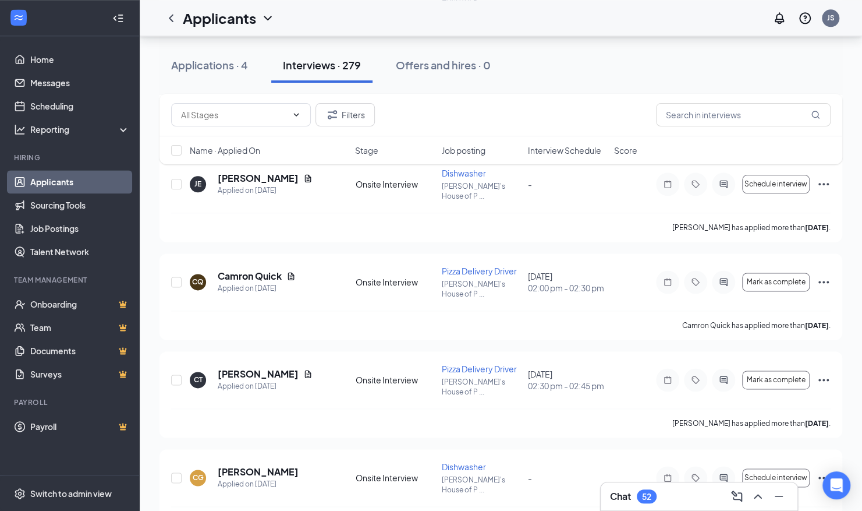
scroll to position [5939, 0]
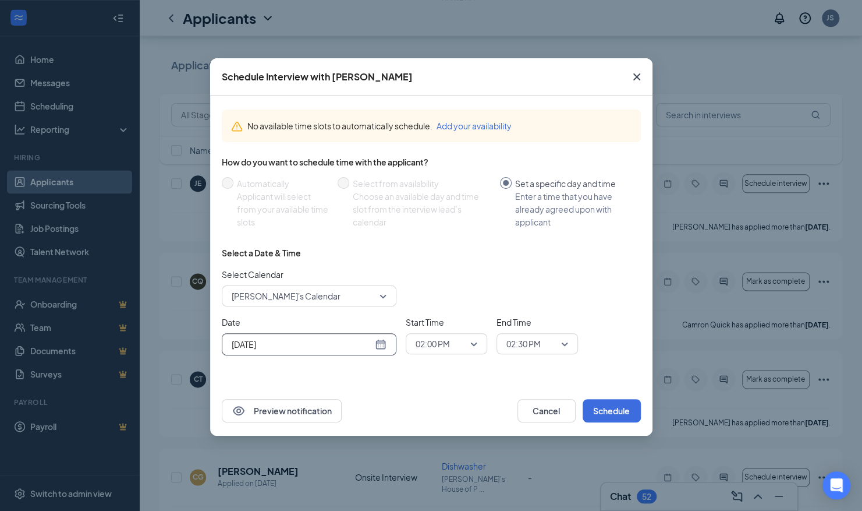
click at [384, 344] on div "[DATE]" at bounding box center [309, 344] width 155 height 13
type input "[DATE]"
click at [303, 298] on div "27" at bounding box center [302, 300] width 14 height 14
click at [463, 340] on span "02:00 PM" at bounding box center [441, 343] width 51 height 17
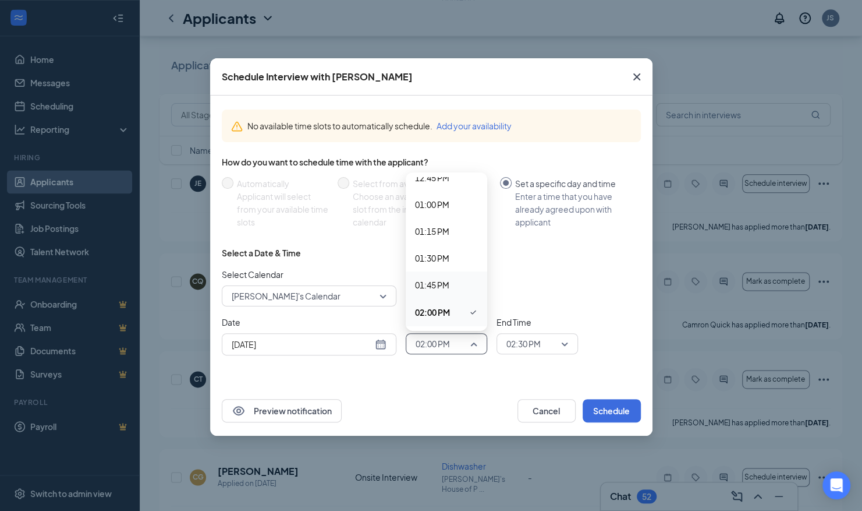
click at [445, 278] on span "01:45 PM" at bounding box center [432, 284] width 34 height 13
click at [514, 342] on span "02:30 PM" at bounding box center [524, 343] width 34 height 17
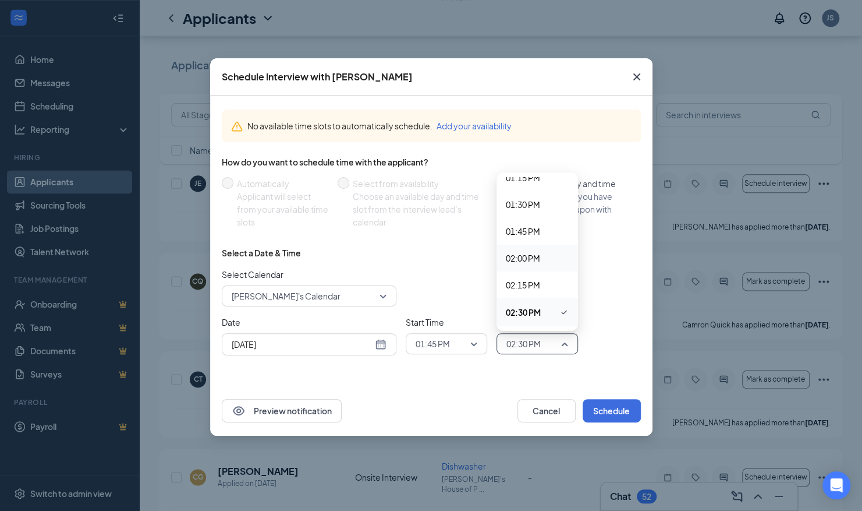
click at [525, 253] on span "02:00 PM" at bounding box center [523, 258] width 34 height 13
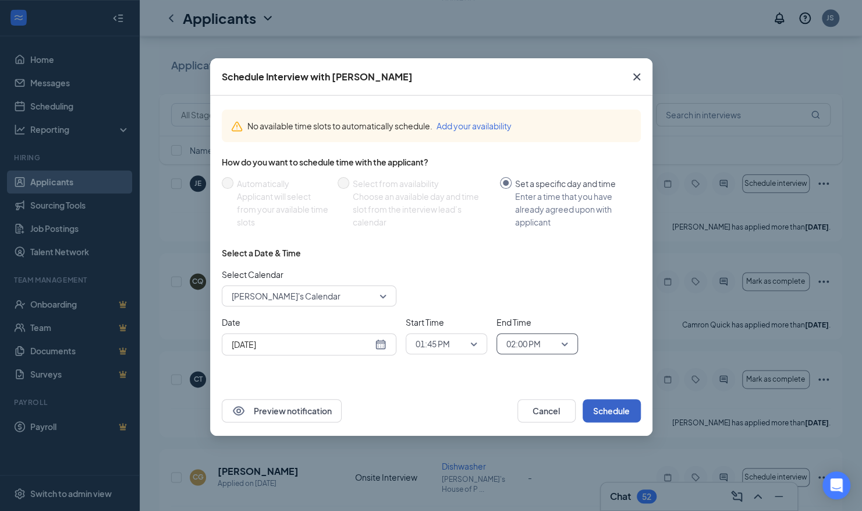
click at [602, 408] on button "Schedule" at bounding box center [612, 410] width 58 height 23
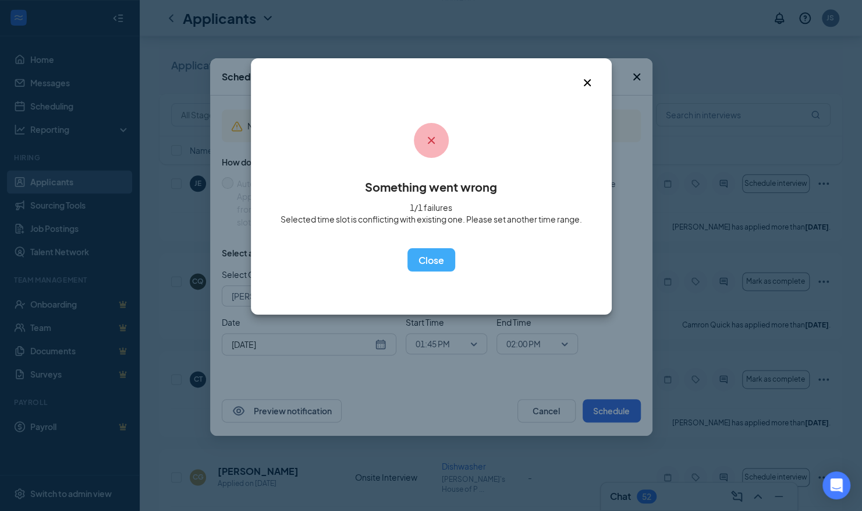
click at [446, 246] on div "Something went wrong 1/1 failures Selected time slot is conflicting with existi…" at bounding box center [432, 189] width 302 height 165
click at [436, 258] on button "OK" at bounding box center [432, 259] width 48 height 23
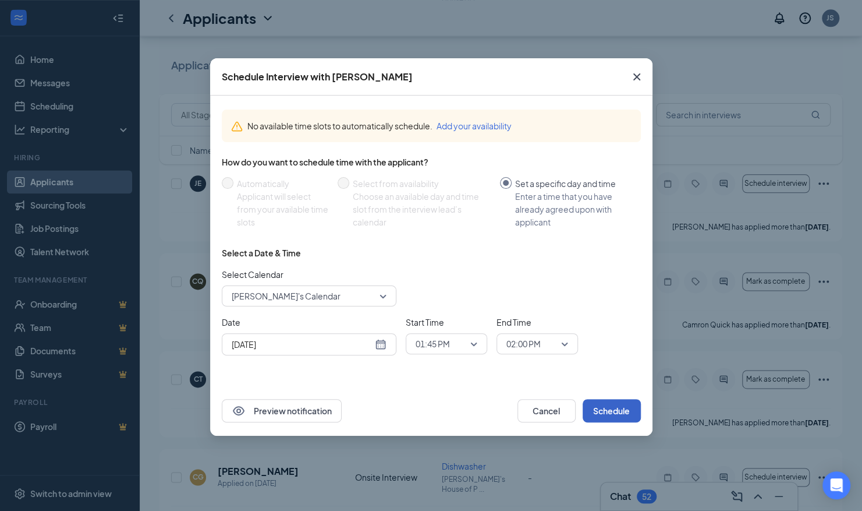
click at [470, 347] on span "01:45 PM" at bounding box center [447, 343] width 62 height 17
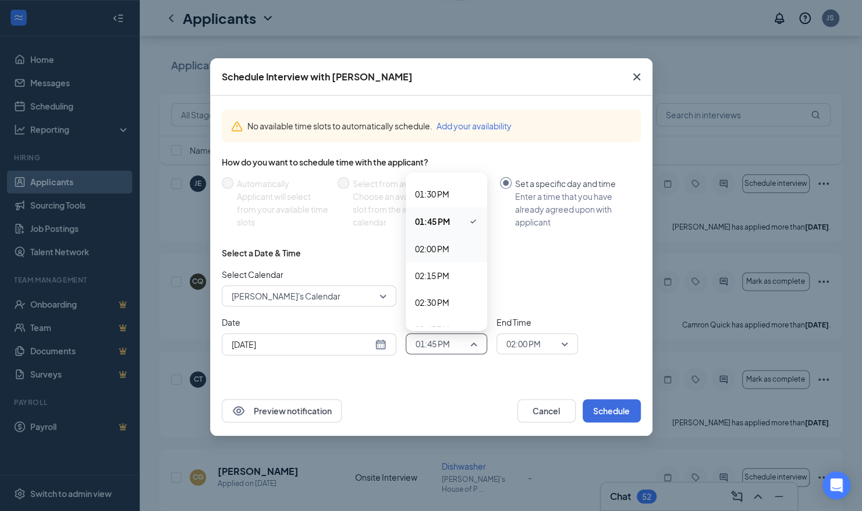
scroll to position [1444, 0]
click at [441, 299] on span "02:30 PM" at bounding box center [432, 301] width 34 height 13
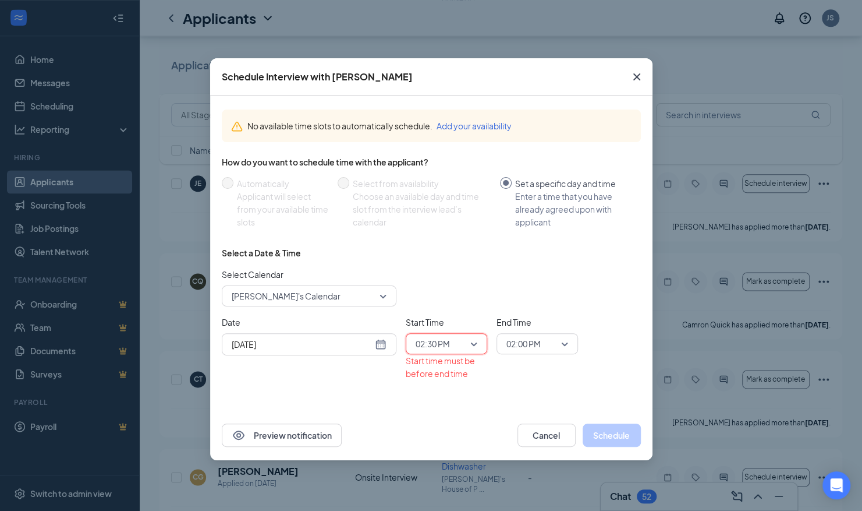
click at [549, 334] on input "search" at bounding box center [533, 344] width 59 height 20
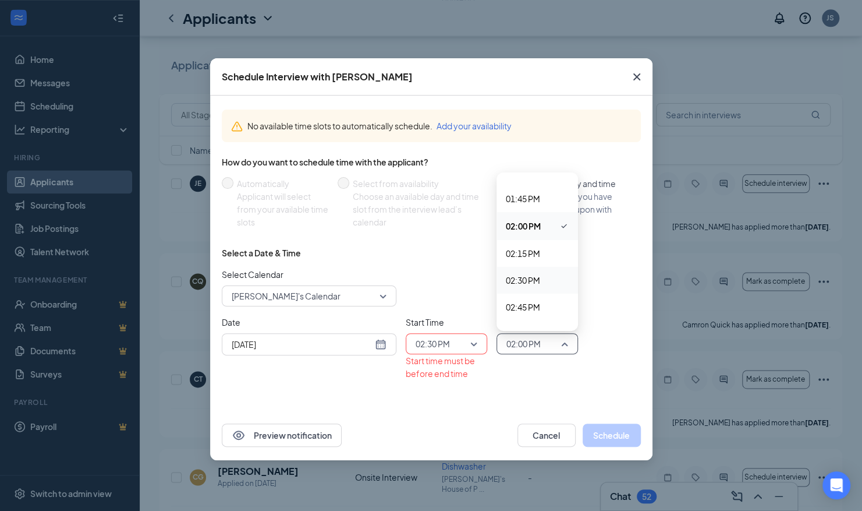
scroll to position [1466, 0]
click at [535, 305] on span "02:45 PM" at bounding box center [523, 306] width 34 height 13
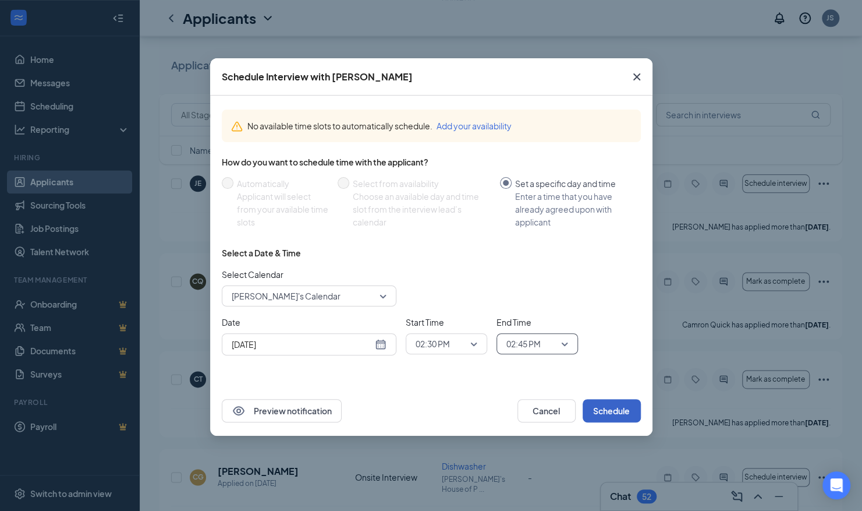
click at [597, 401] on button "Schedule" at bounding box center [612, 410] width 58 height 23
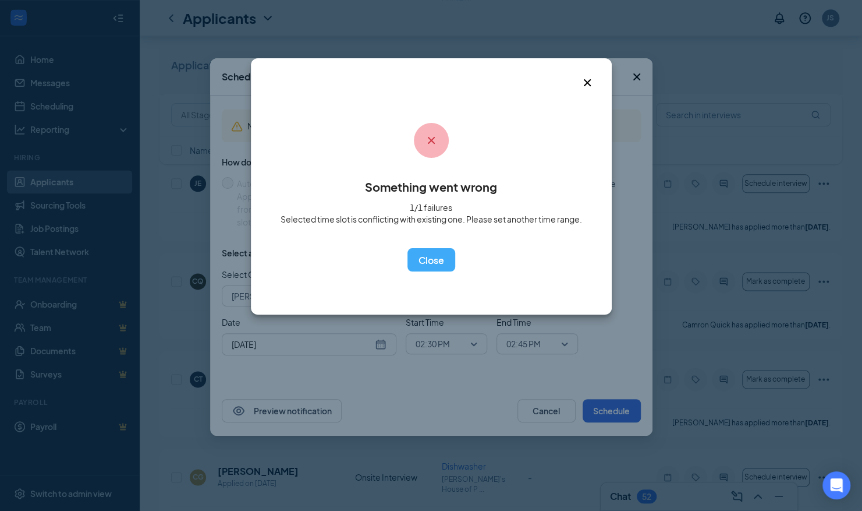
click at [413, 246] on div "Something went wrong 1/1 failures Selected time slot is conflicting with existi…" at bounding box center [432, 189] width 302 height 165
click at [416, 252] on button "OK" at bounding box center [432, 259] width 48 height 23
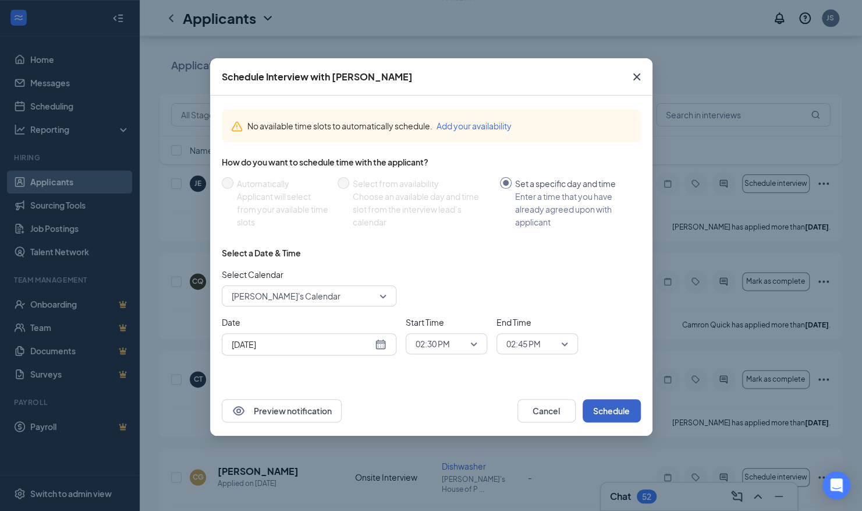
click at [472, 343] on span "02:30 PM" at bounding box center [447, 343] width 62 height 17
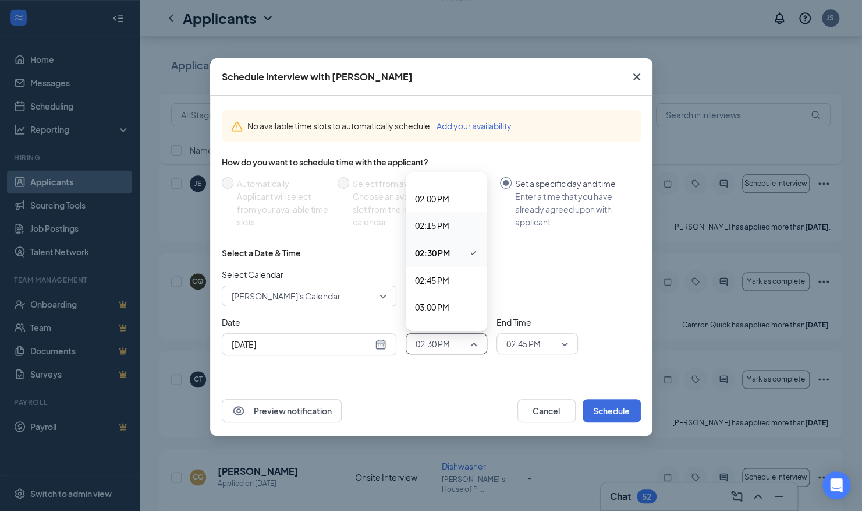
scroll to position [1491, 0]
click at [445, 281] on span "02:45 PM" at bounding box center [432, 281] width 34 height 13
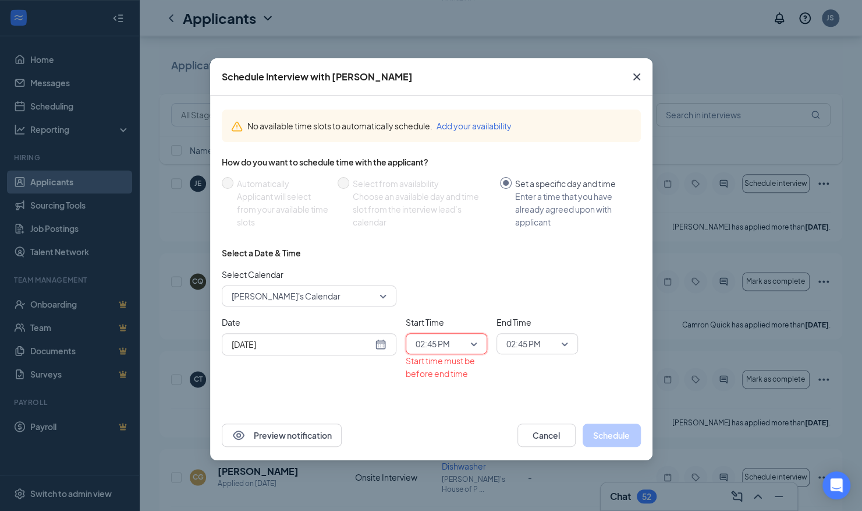
click at [522, 344] on span "02:45 PM" at bounding box center [524, 343] width 34 height 17
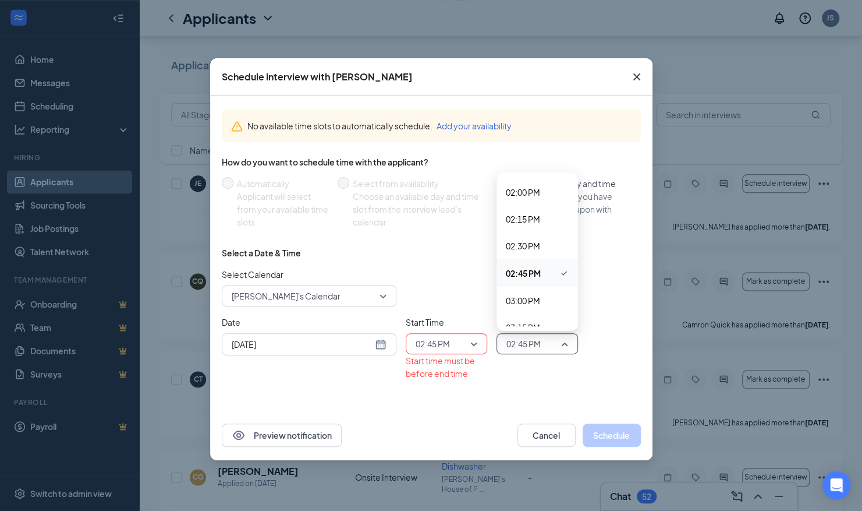
scroll to position [1499, 0]
click at [525, 299] on span "03:00 PM" at bounding box center [523, 299] width 34 height 13
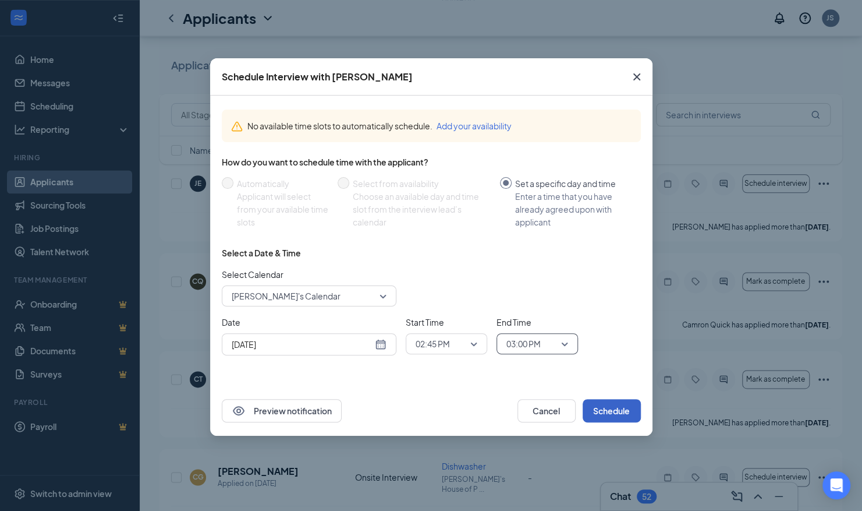
click at [605, 407] on button "Schedule" at bounding box center [612, 410] width 58 height 23
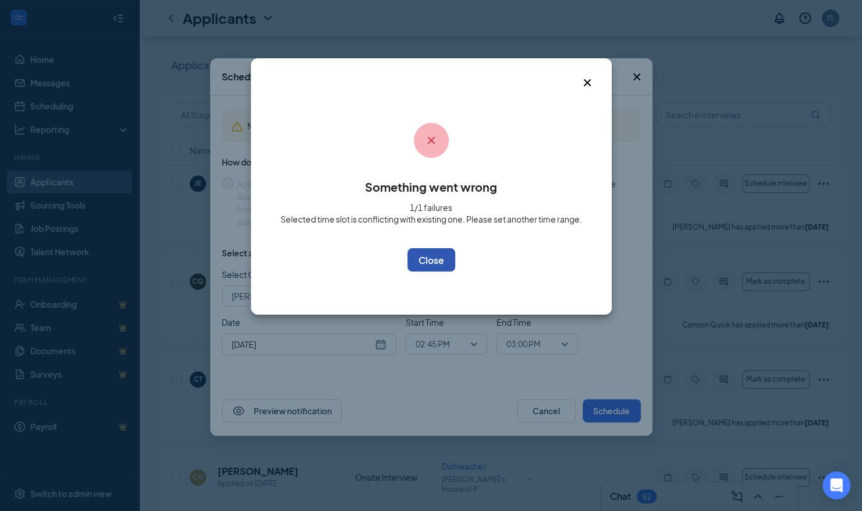
click at [429, 261] on button "OK" at bounding box center [432, 259] width 48 height 23
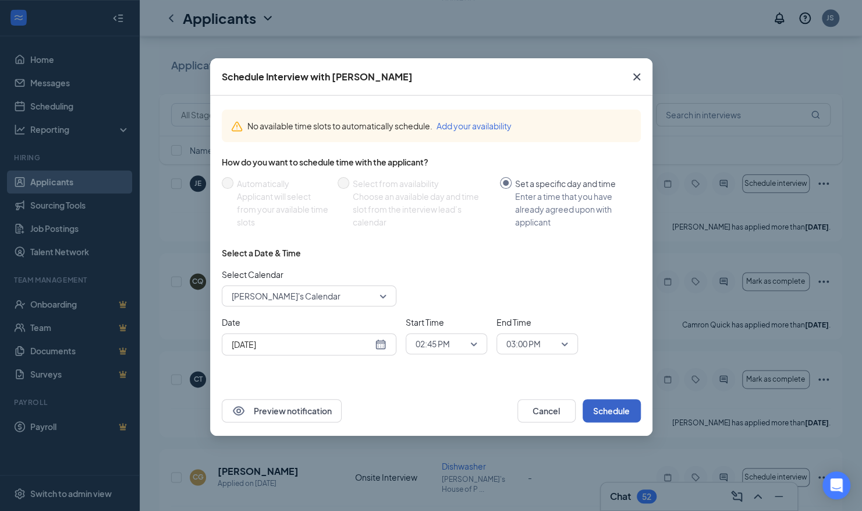
click at [474, 341] on span "02:45 PM" at bounding box center [447, 343] width 62 height 17
click at [442, 226] on span "11:15 AM" at bounding box center [432, 226] width 34 height 13
click at [531, 351] on span "03:00 PM" at bounding box center [524, 343] width 34 height 17
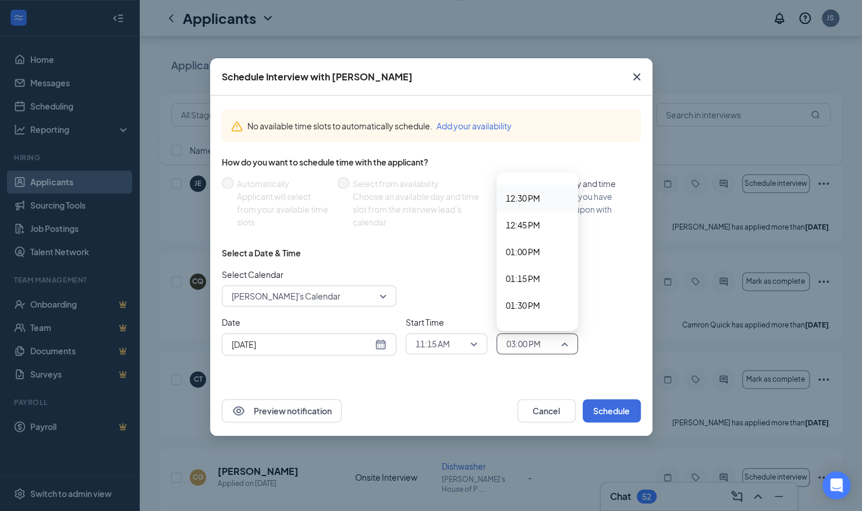
scroll to position [1222, 0]
click at [531, 201] on span "11:30 AM" at bounding box center [523, 200] width 34 height 13
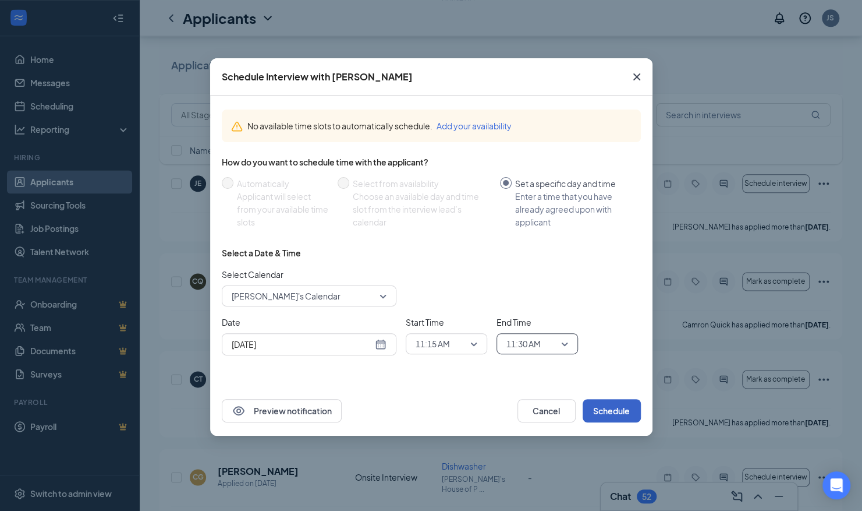
click at [593, 402] on button "Schedule" at bounding box center [612, 410] width 58 height 23
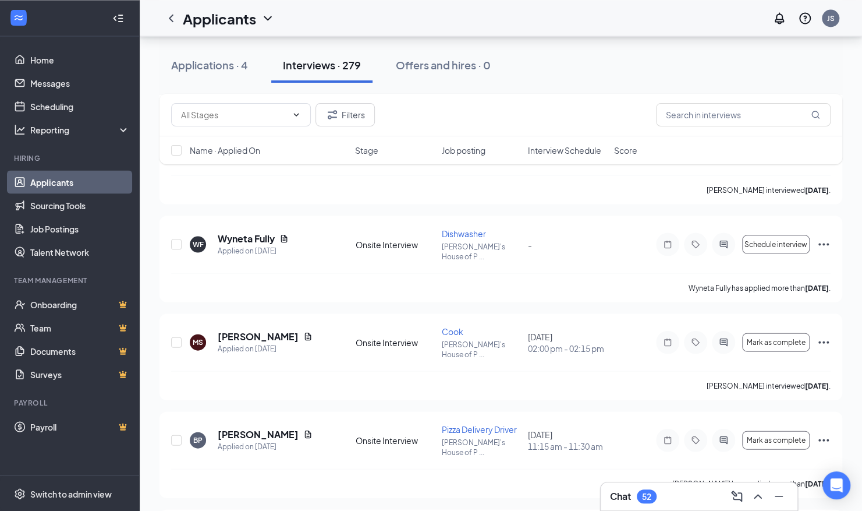
scroll to position [6466, 0]
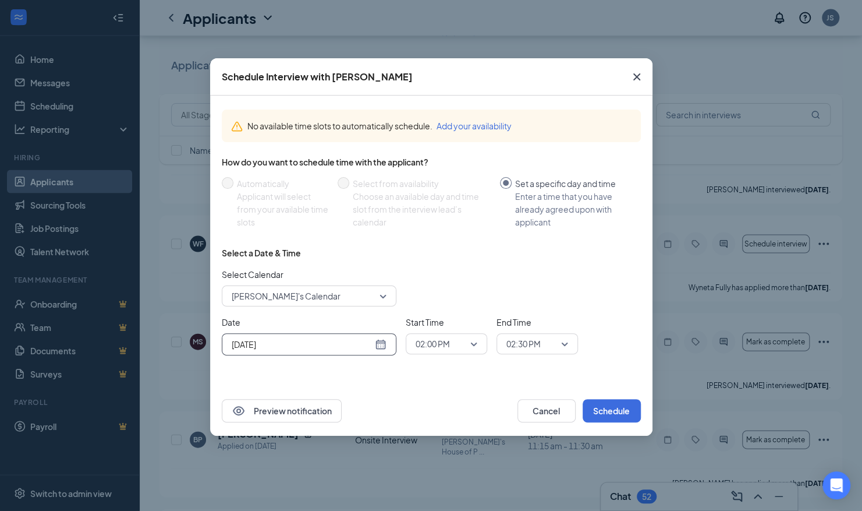
click at [384, 345] on div "[DATE]" at bounding box center [309, 344] width 155 height 13
type input "[DATE]"
click at [299, 299] on div "27" at bounding box center [302, 300] width 14 height 14
click at [601, 410] on button "Schedule" at bounding box center [612, 410] width 58 height 23
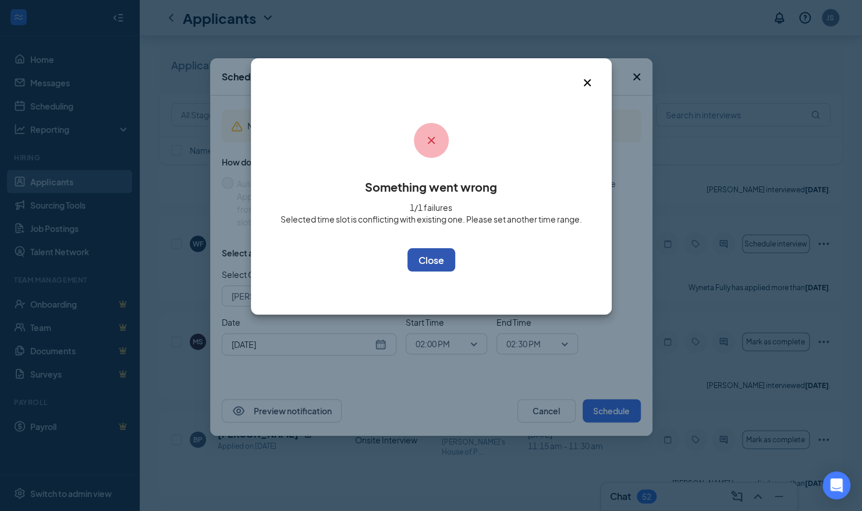
click at [438, 259] on button "OK" at bounding box center [432, 259] width 48 height 23
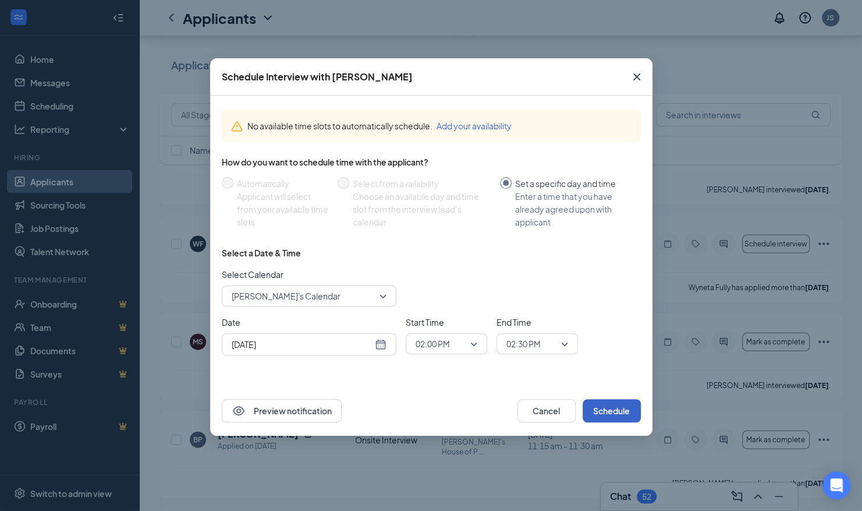
click at [455, 344] on span "02:00 PM" at bounding box center [441, 343] width 51 height 17
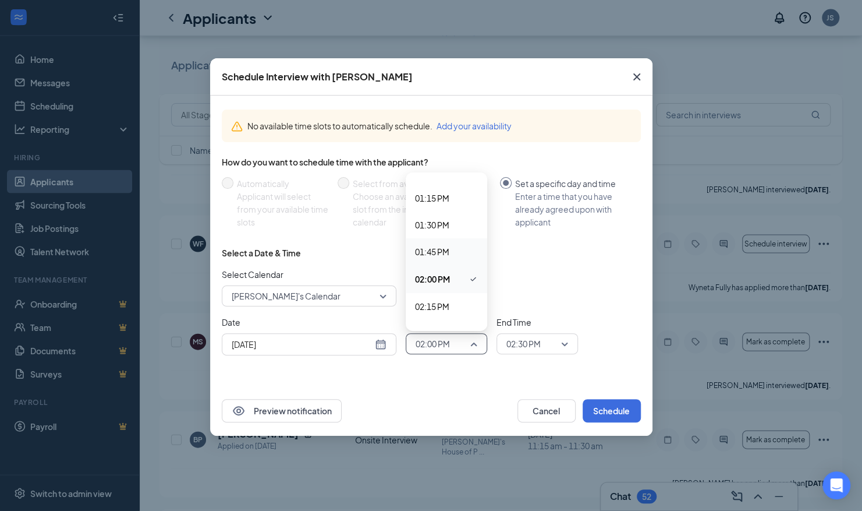
scroll to position [1413, 0]
click at [436, 305] on span "02:15 PM" at bounding box center [432, 305] width 34 height 13
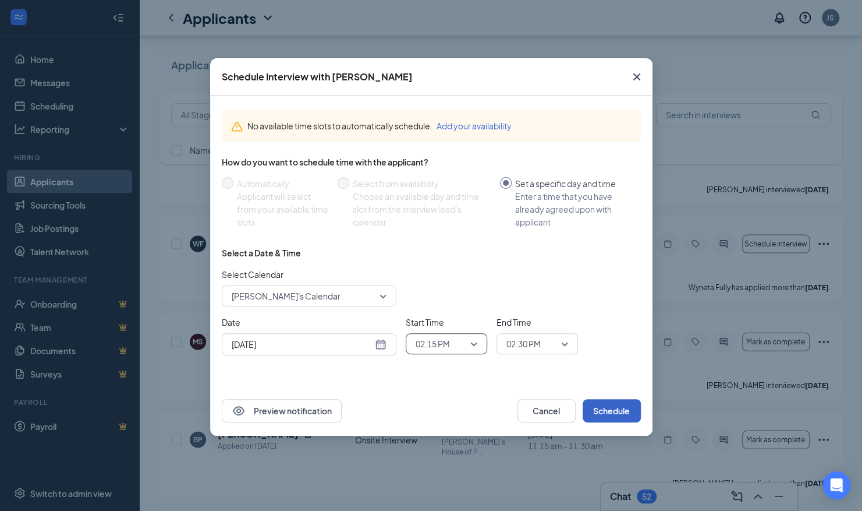
click at [601, 415] on button "Schedule" at bounding box center [612, 410] width 58 height 23
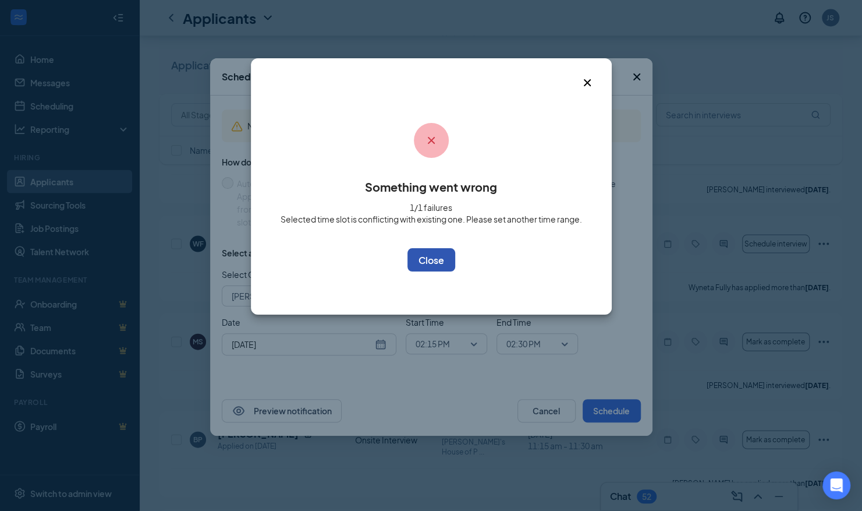
click at [440, 254] on button "OK" at bounding box center [432, 259] width 48 height 23
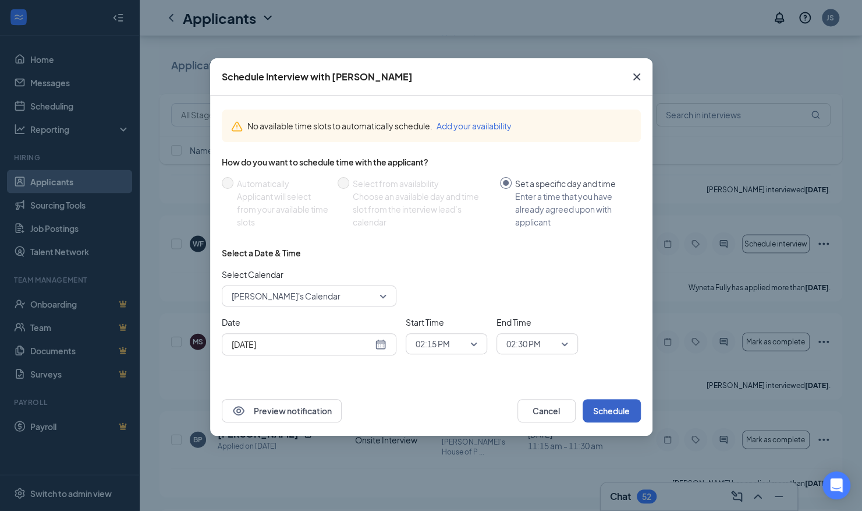
click at [474, 342] on span "02:15 PM" at bounding box center [447, 343] width 62 height 17
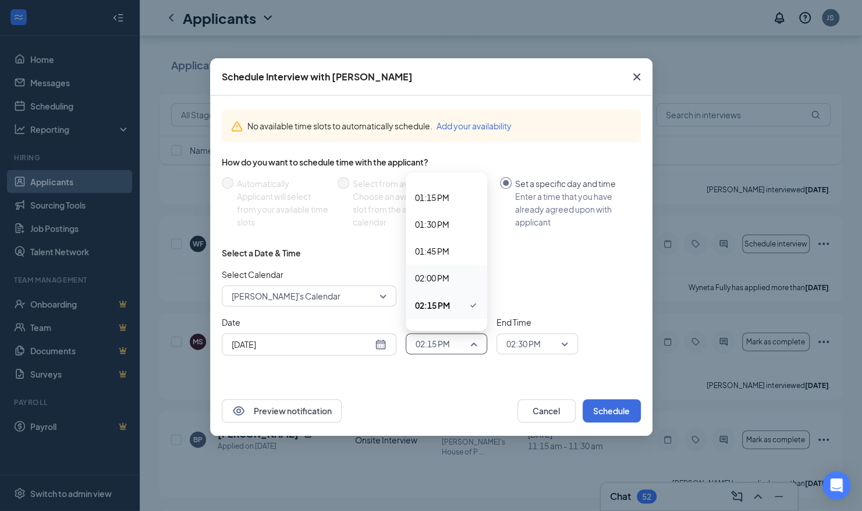
click at [417, 274] on span "02:00 PM" at bounding box center [432, 277] width 34 height 13
click at [455, 344] on span "02:00 PM" at bounding box center [441, 343] width 51 height 17
click at [435, 260] on span "03:00 PM" at bounding box center [432, 265] width 34 height 13
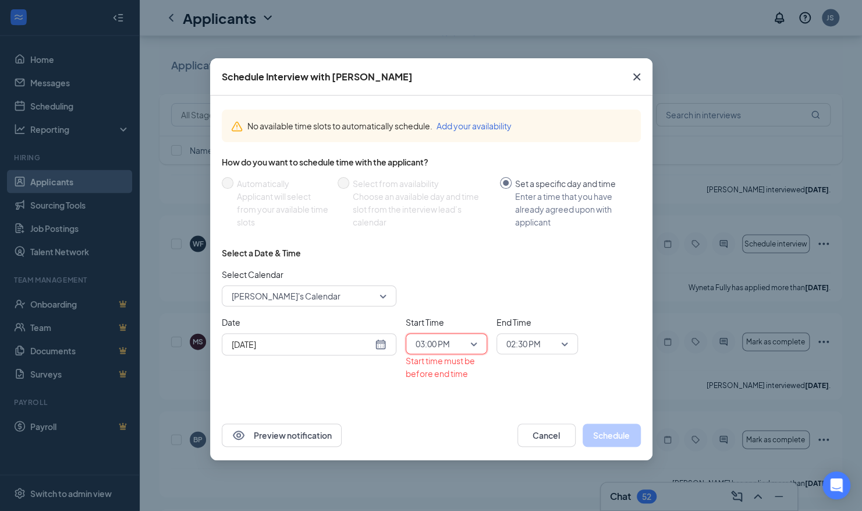
click at [540, 343] on span "02:30 PM" at bounding box center [524, 343] width 34 height 17
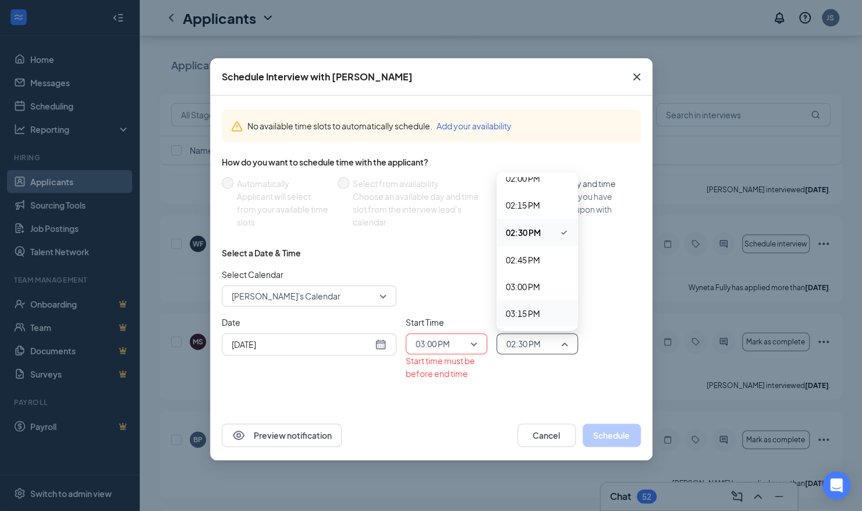
click at [524, 309] on span "03:15 PM" at bounding box center [523, 313] width 34 height 13
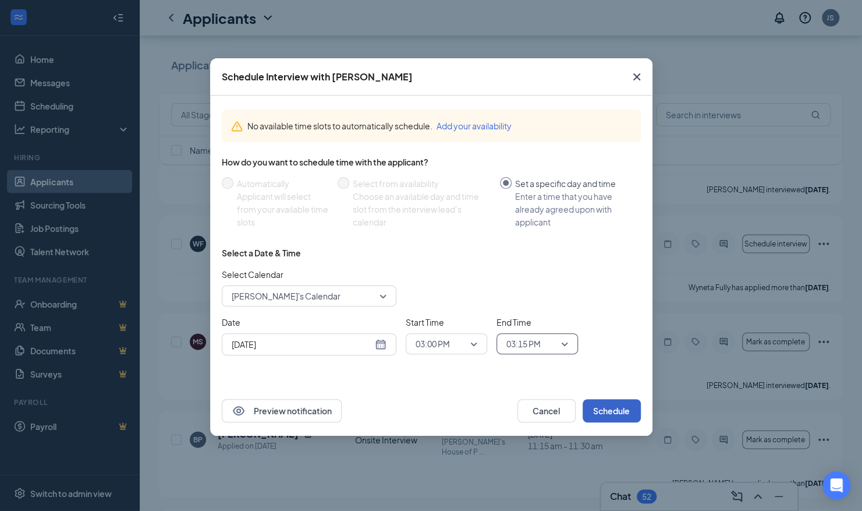
click at [597, 410] on button "Schedule" at bounding box center [612, 410] width 58 height 23
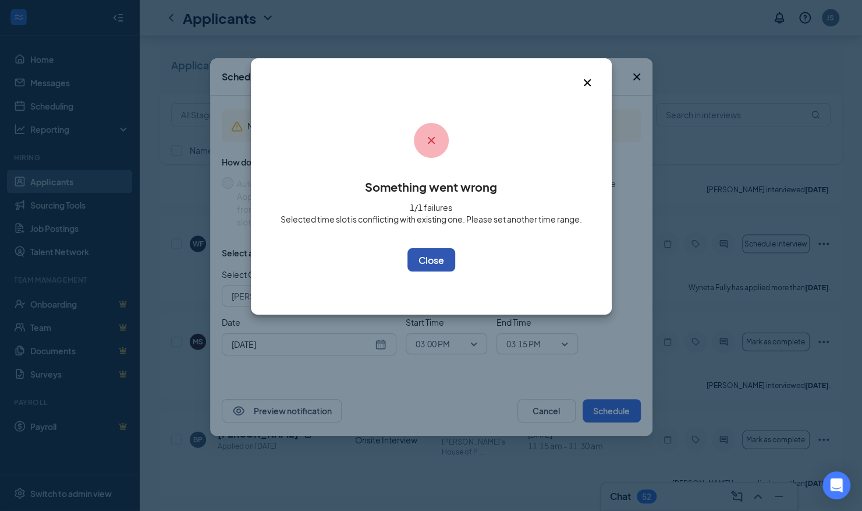
click at [433, 258] on button "OK" at bounding box center [432, 259] width 48 height 23
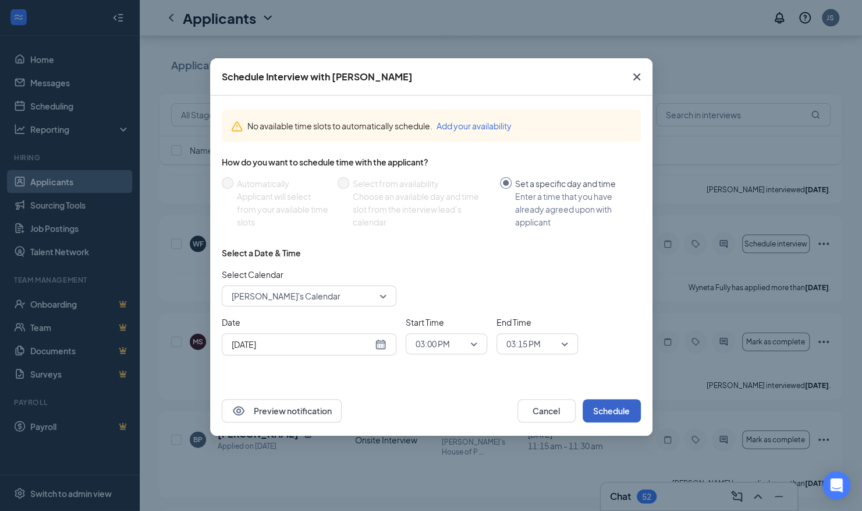
click at [473, 339] on span "03:00 PM" at bounding box center [447, 343] width 62 height 17
click at [445, 284] on div "03:15 PM" at bounding box center [447, 292] width 82 height 27
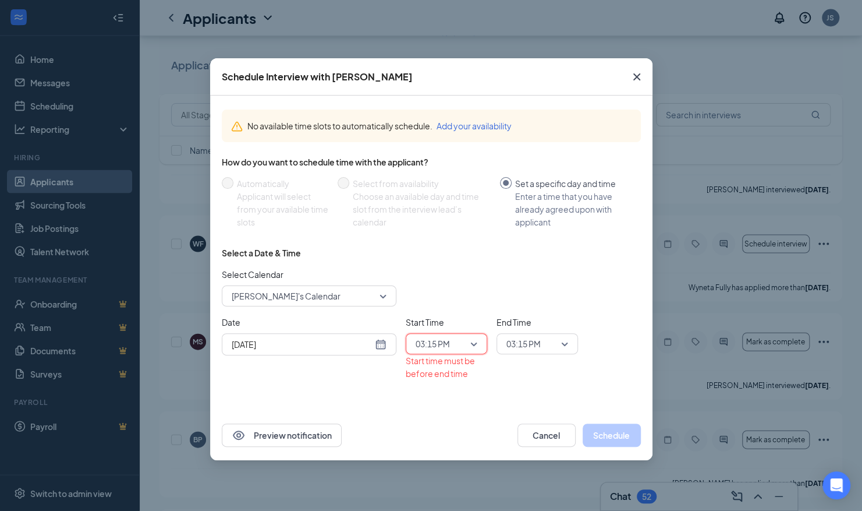
click at [511, 334] on input "search" at bounding box center [533, 344] width 59 height 20
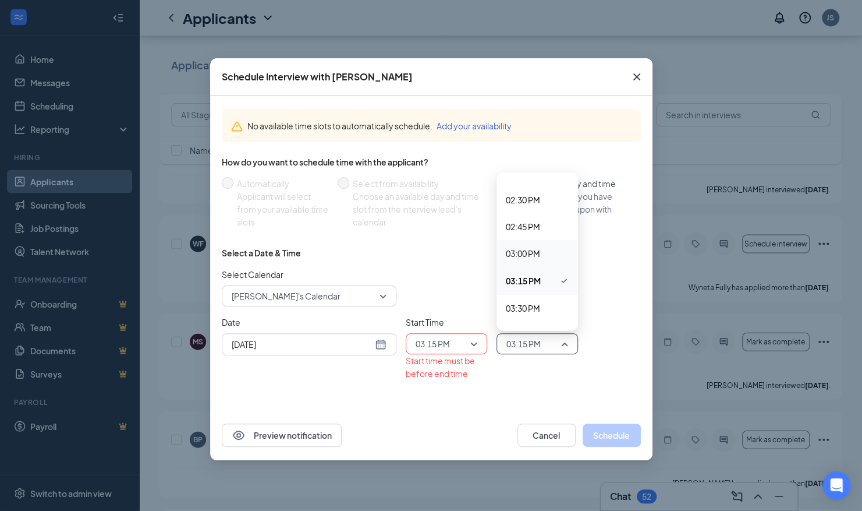
scroll to position [1545, 0]
click at [515, 302] on span "03:30 PM" at bounding box center [523, 307] width 34 height 13
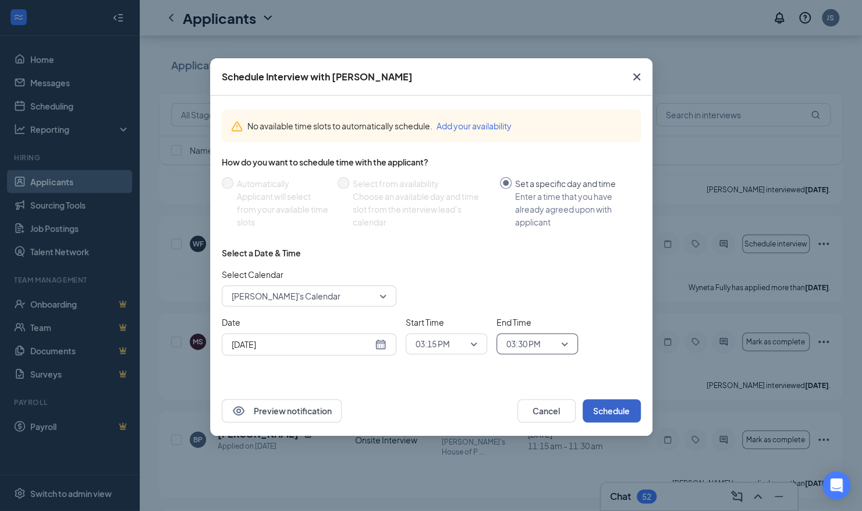
click at [601, 411] on button "Schedule" at bounding box center [612, 410] width 58 height 23
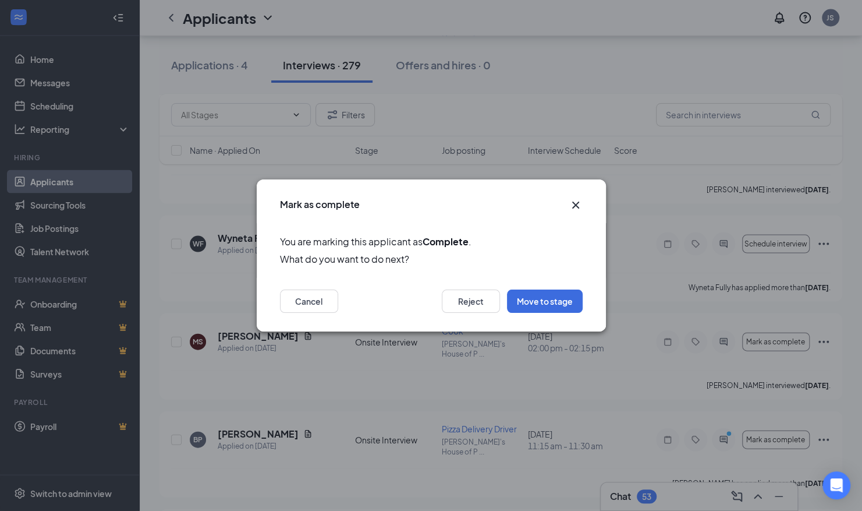
click at [575, 201] on icon "Cross" at bounding box center [576, 205] width 14 height 14
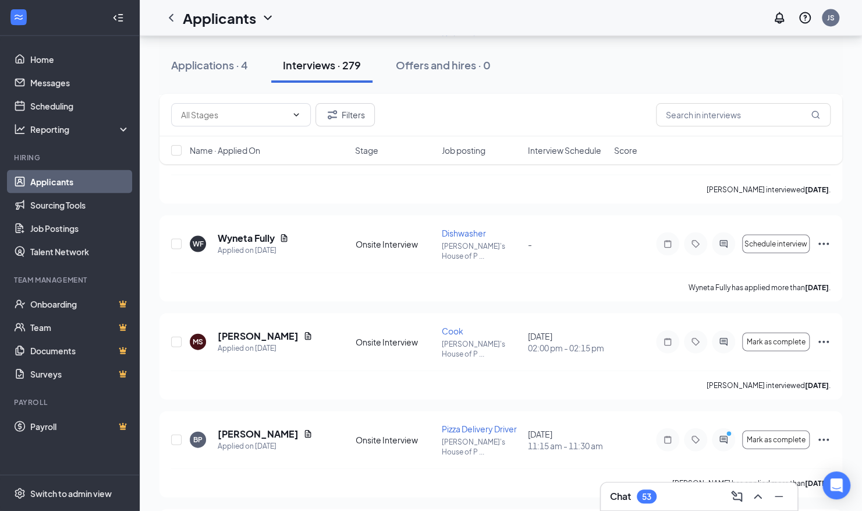
click at [575, 201] on div "RL Ramon Loera Applied Today 1:11 PM Onsite Interview Cook Duane's House of P .…" at bounding box center [501, 111] width 683 height 12705
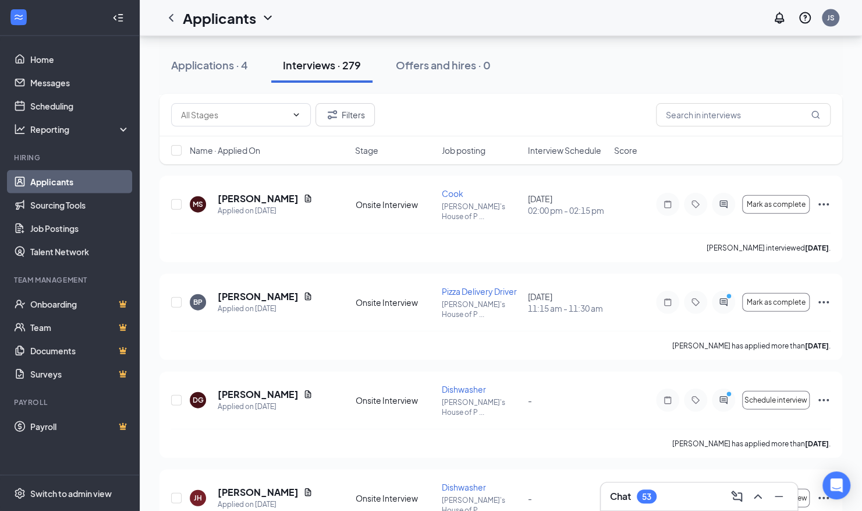
scroll to position [6703, 0]
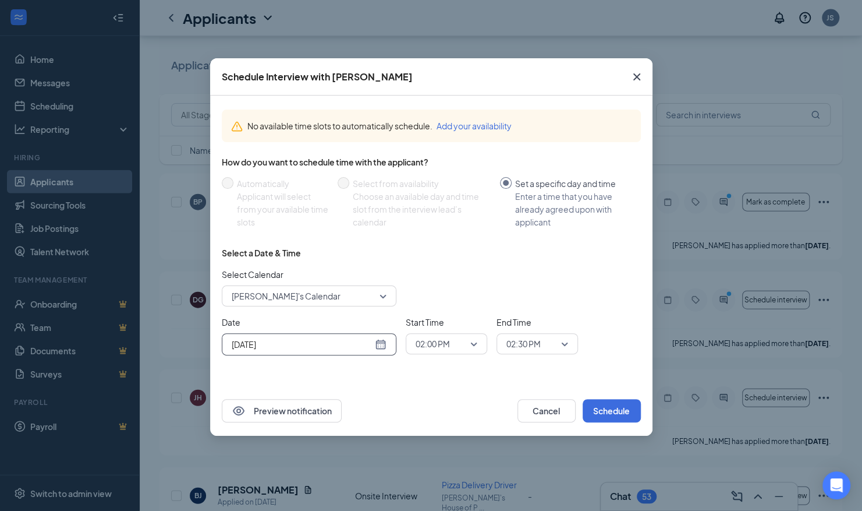
click at [378, 344] on div "[DATE]" at bounding box center [309, 344] width 155 height 13
type input "[DATE]"
click at [322, 299] on div "28" at bounding box center [323, 300] width 14 height 14
click at [600, 406] on button "Schedule" at bounding box center [612, 410] width 58 height 23
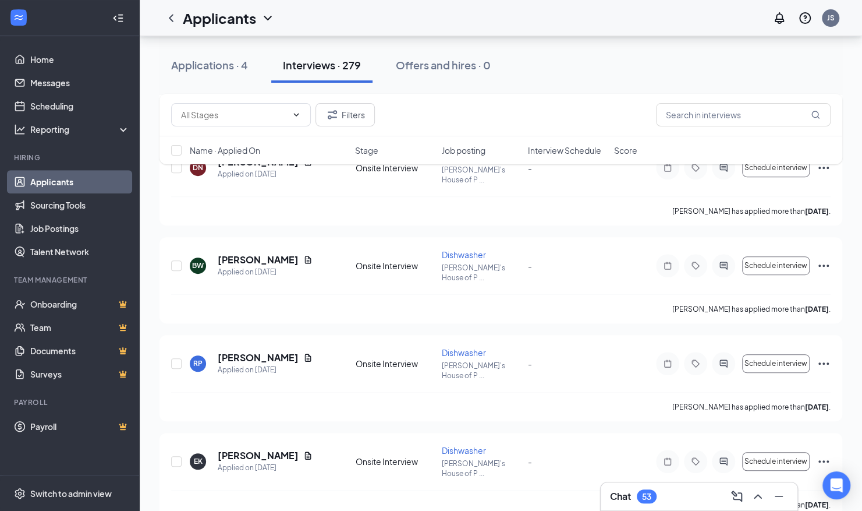
scroll to position [8097, 0]
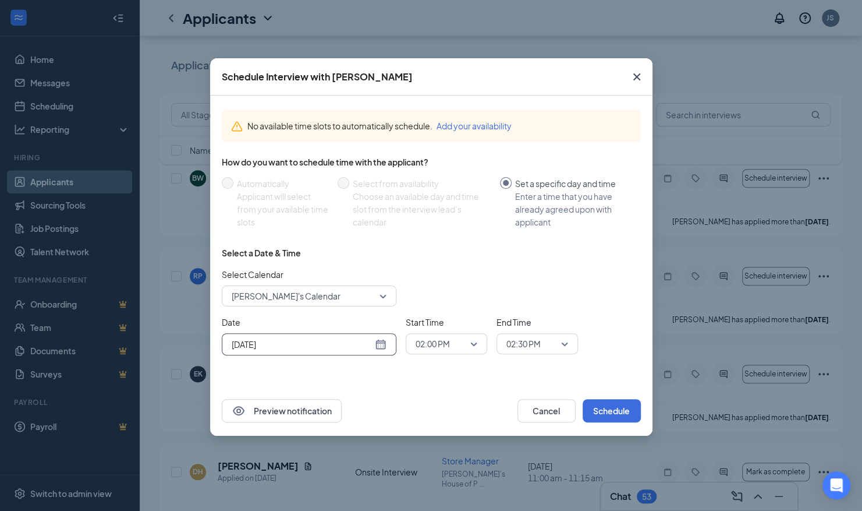
click at [381, 345] on div "[DATE]" at bounding box center [309, 344] width 155 height 13
type input "[DATE]"
click at [320, 293] on div "28" at bounding box center [323, 300] width 14 height 14
click at [604, 421] on button "Schedule" at bounding box center [612, 410] width 58 height 23
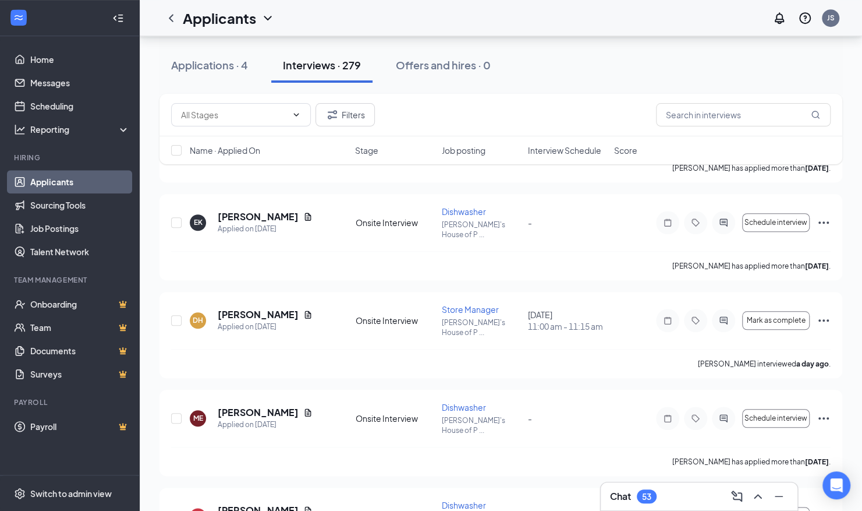
scroll to position [8276, 0]
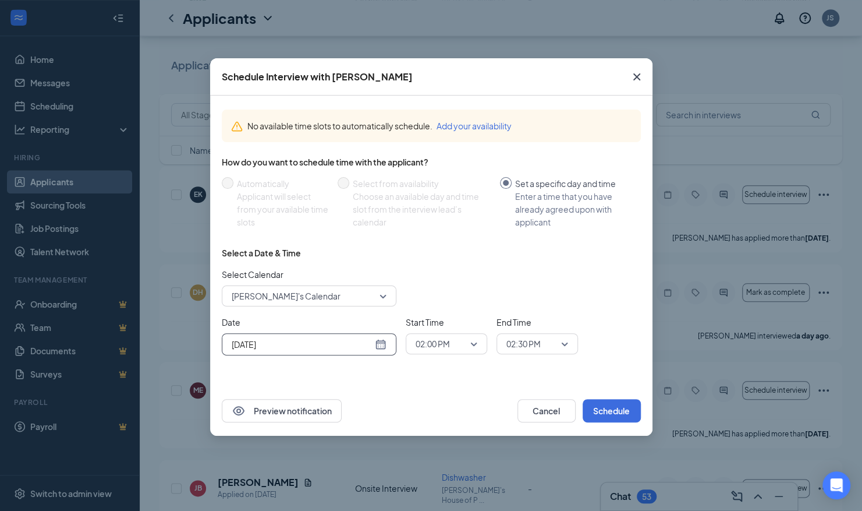
click at [382, 345] on div "[DATE]" at bounding box center [309, 344] width 155 height 13
type input "[DATE]"
click at [325, 297] on div "28" at bounding box center [323, 300] width 14 height 14
click at [607, 410] on button "Schedule" at bounding box center [612, 410] width 58 height 23
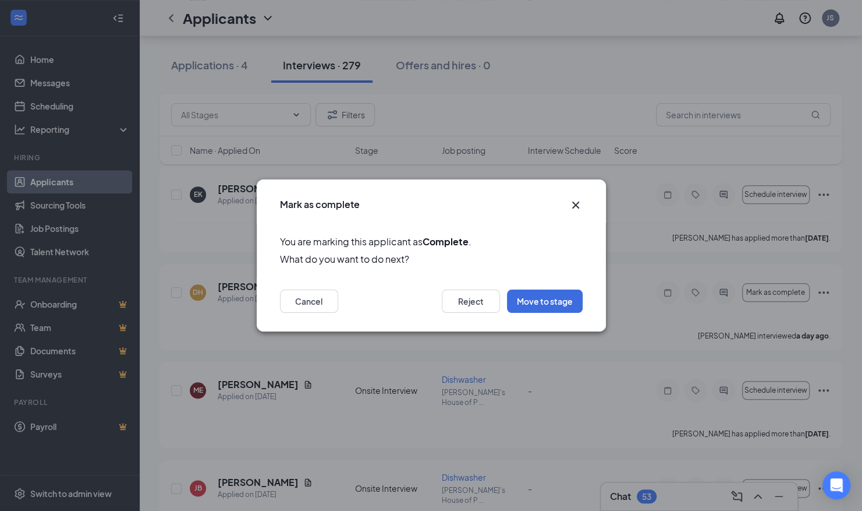
click at [572, 201] on icon "Cross" at bounding box center [575, 204] width 7 height 7
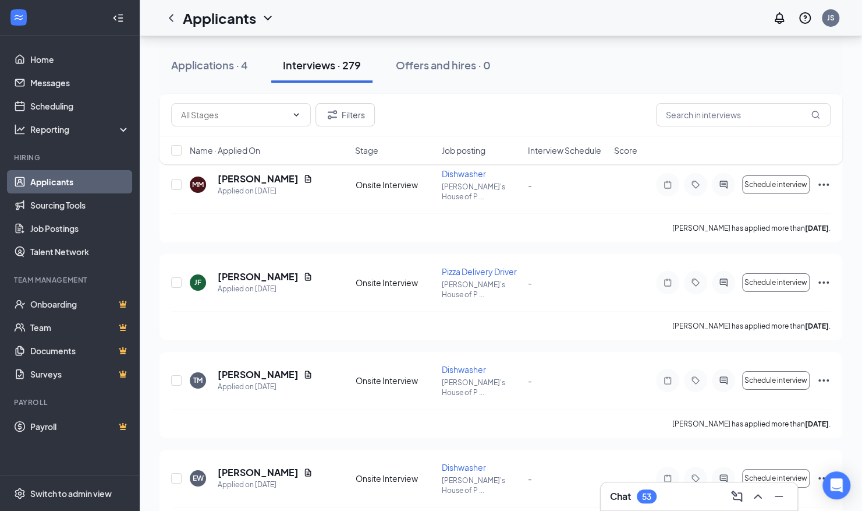
scroll to position [10185, 0]
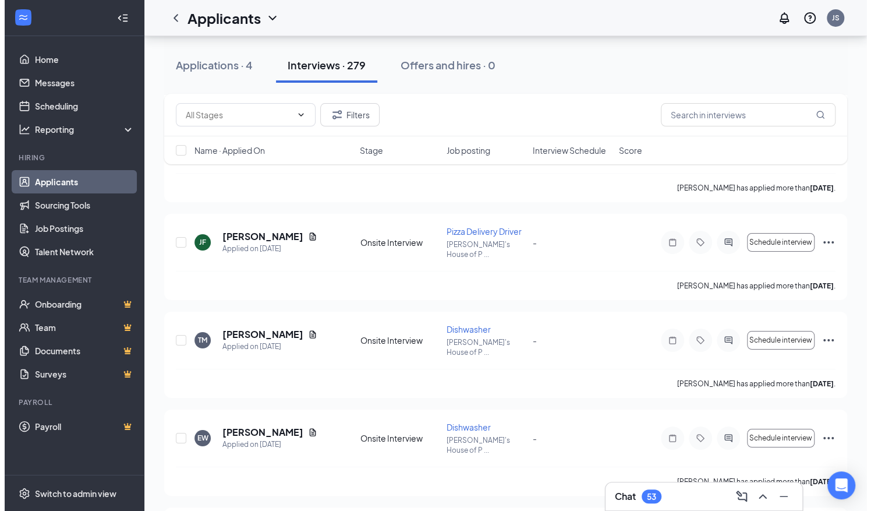
scroll to position [10198, 0]
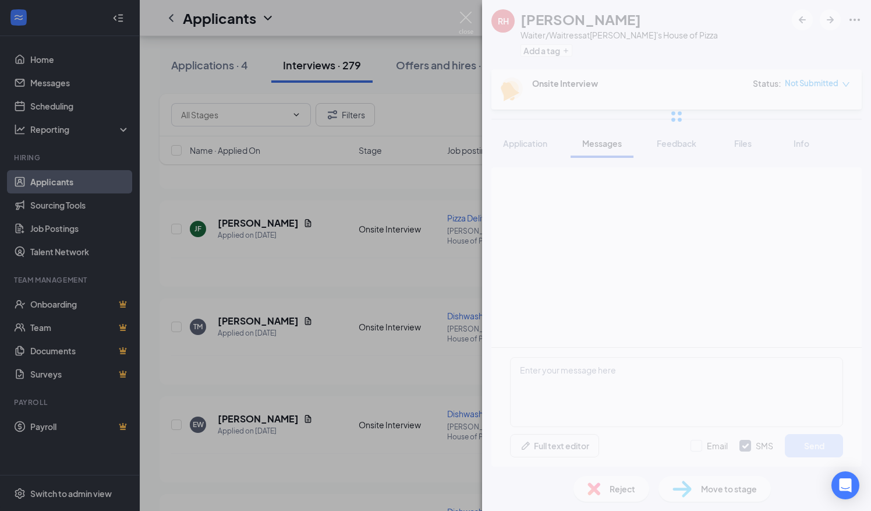
click at [730, 380] on div "RH Raylene Haugen Waiter/Waitress at Duane's House of Pizza Add a tag Onsite In…" at bounding box center [676, 255] width 389 height 511
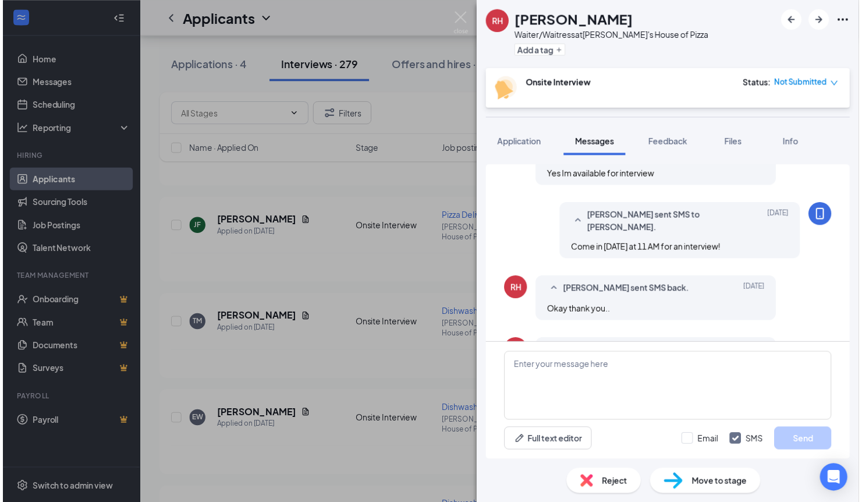
scroll to position [493, 0]
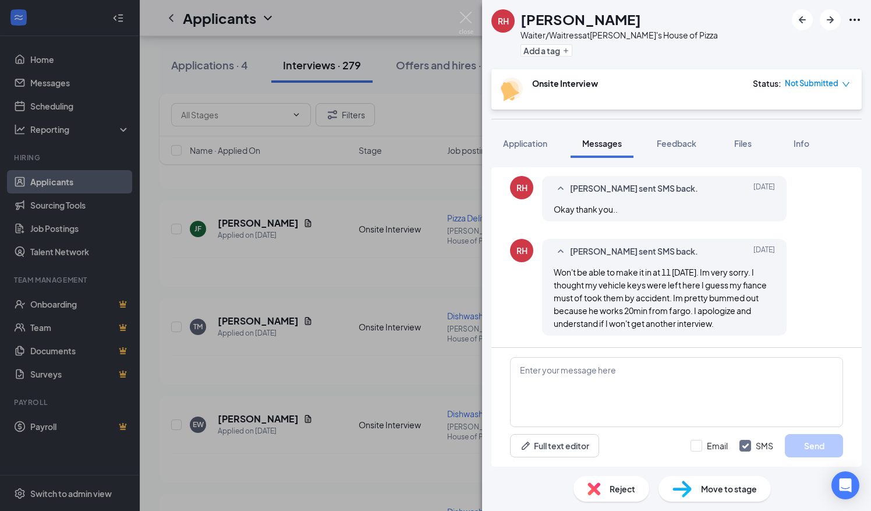
click at [454, 255] on div "RH Raylene Haugen Waiter/Waitress at Duane's House of Pizza Add a tag Onsite In…" at bounding box center [435, 255] width 871 height 511
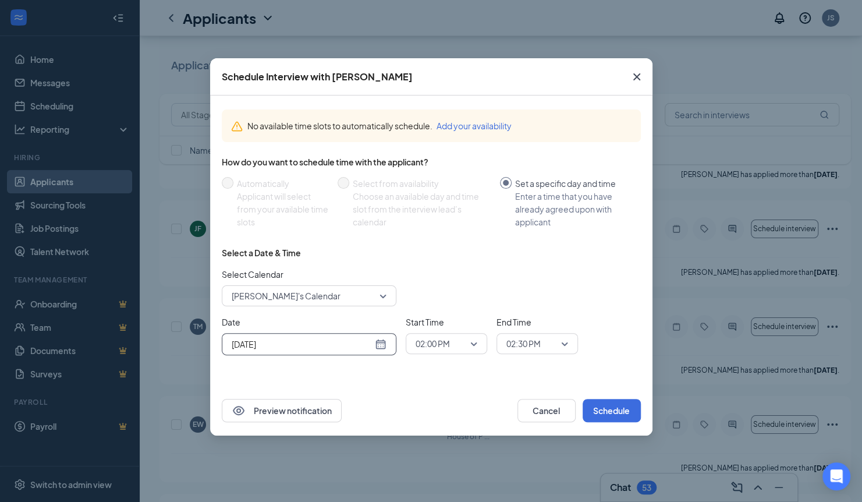
click at [381, 344] on div "[DATE]" at bounding box center [309, 344] width 155 height 13
type input "[DATE]"
click at [327, 300] on div "28" at bounding box center [323, 300] width 14 height 14
click at [595, 405] on button "Schedule" at bounding box center [612, 410] width 58 height 23
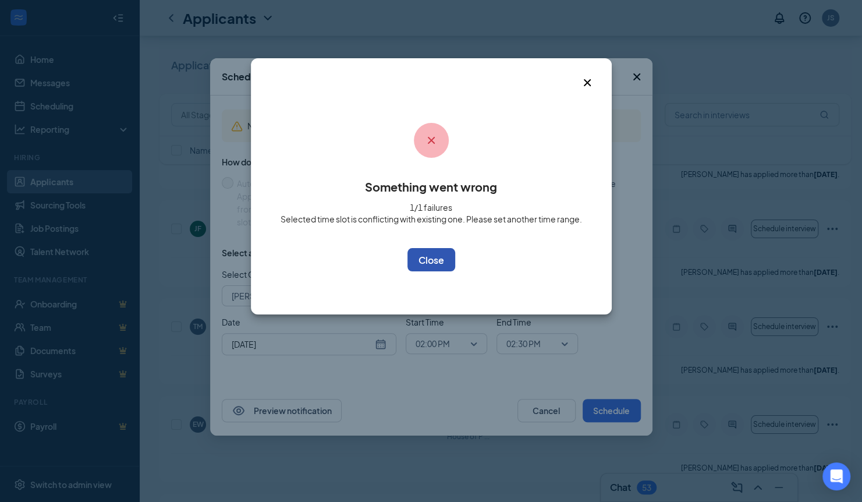
click at [441, 253] on button "OK" at bounding box center [432, 259] width 48 height 23
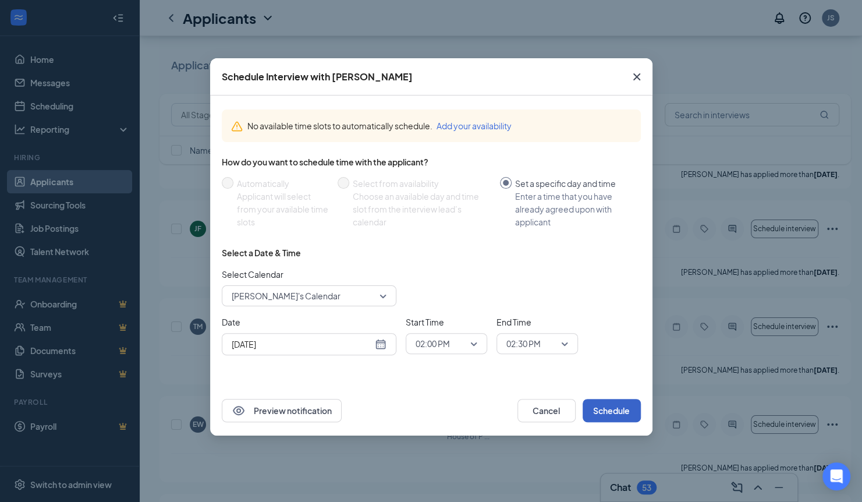
click at [474, 340] on span "02:00 PM" at bounding box center [447, 343] width 62 height 17
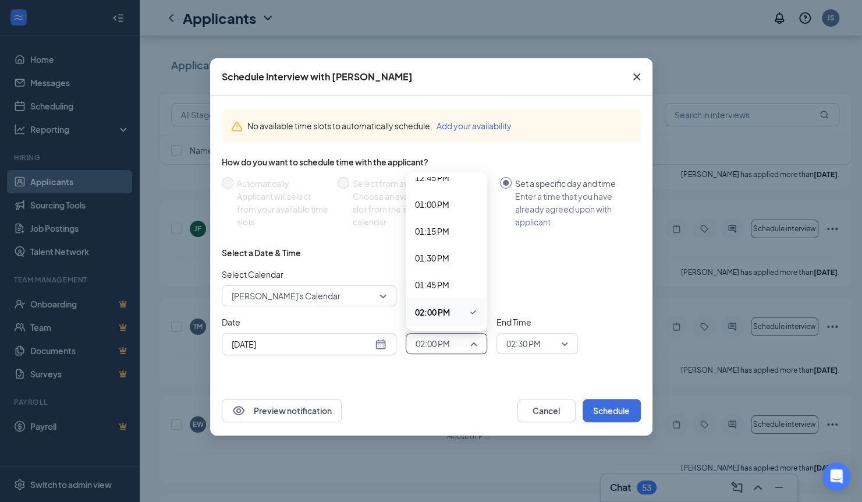
scroll to position [1404, 0]
click at [442, 310] on span "02:15 PM" at bounding box center [432, 314] width 34 height 13
click at [536, 342] on span "02:30 PM" at bounding box center [524, 343] width 34 height 17
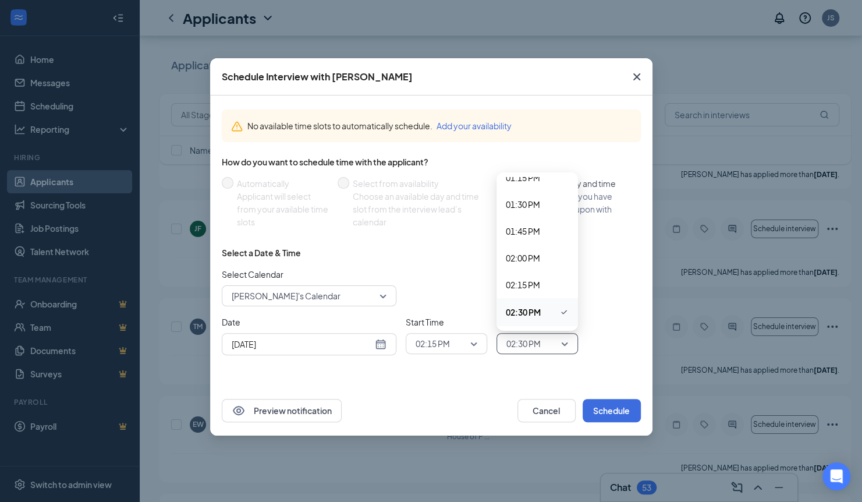
click at [597, 291] on div "Select Calendar Jesse Scahnilec's Calendar" at bounding box center [431, 287] width 419 height 38
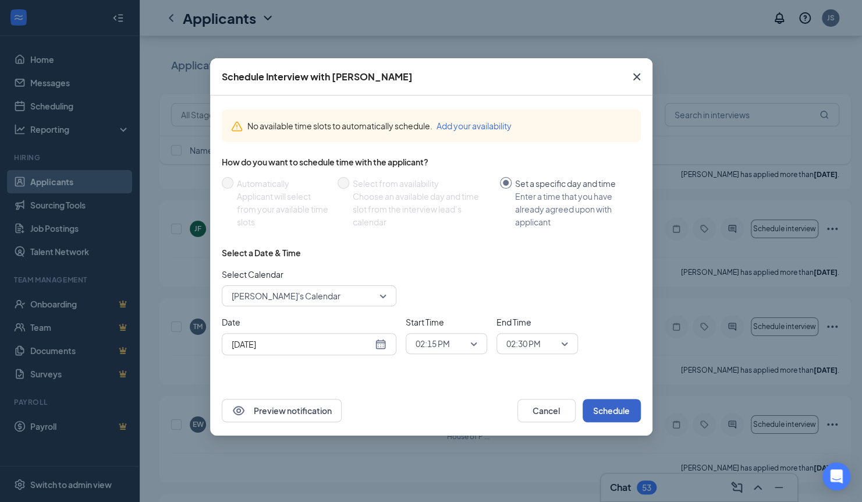
click at [597, 405] on button "Schedule" at bounding box center [612, 410] width 58 height 23
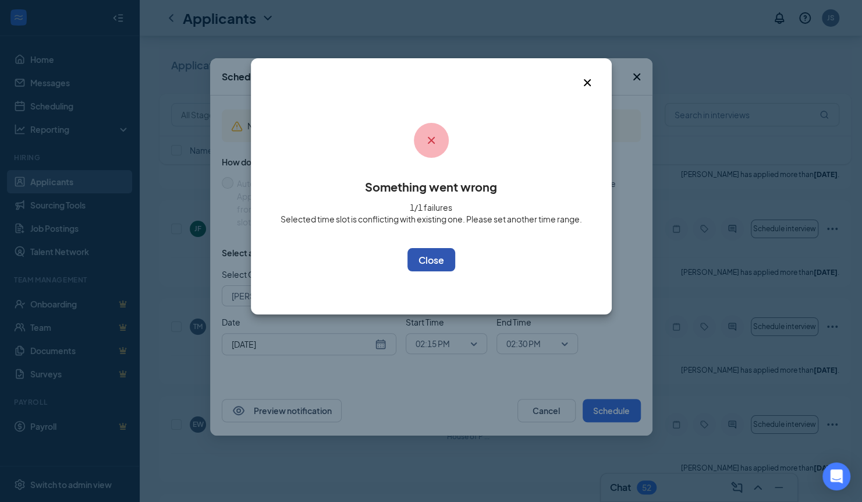
click at [427, 256] on button "OK" at bounding box center [432, 259] width 48 height 23
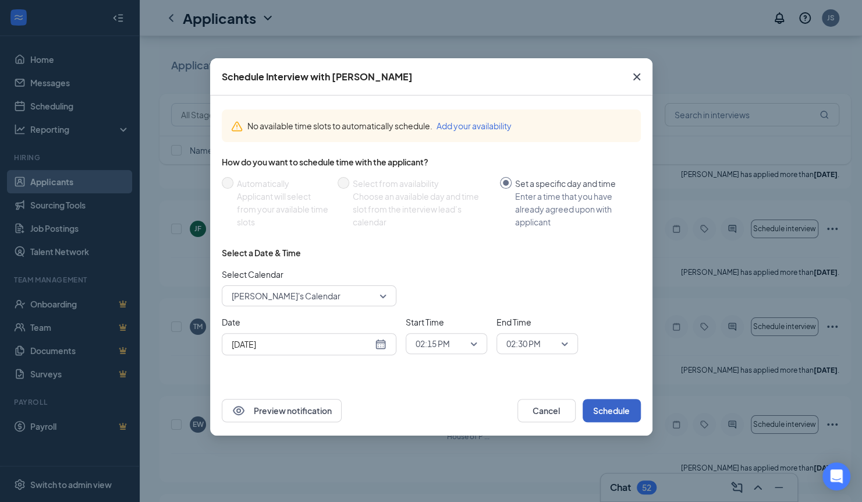
click at [470, 341] on span "02:15 PM" at bounding box center [447, 343] width 62 height 17
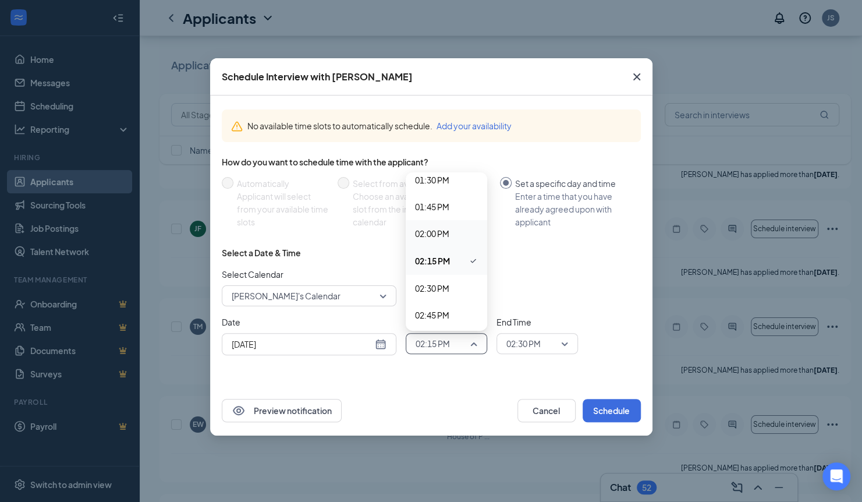
scroll to position [1459, 0]
click at [442, 279] on div "02:30 PM" at bounding box center [447, 286] width 82 height 27
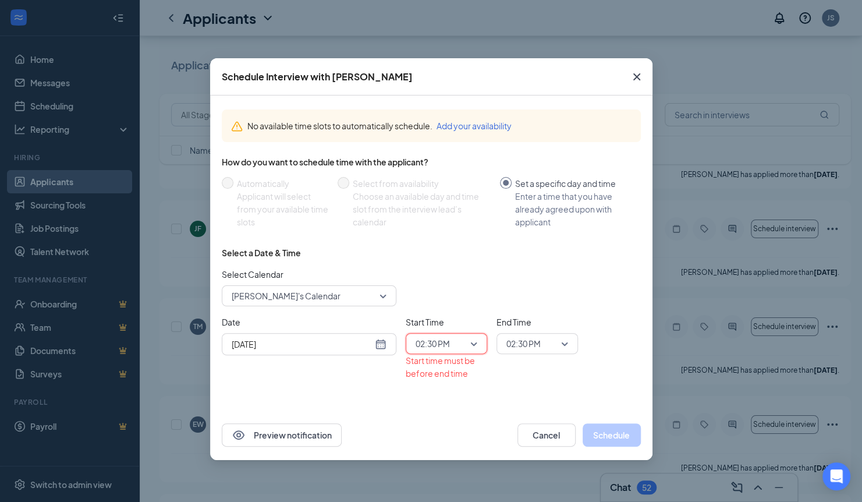
click at [557, 338] on span "02:30 PM" at bounding box center [532, 343] width 51 height 17
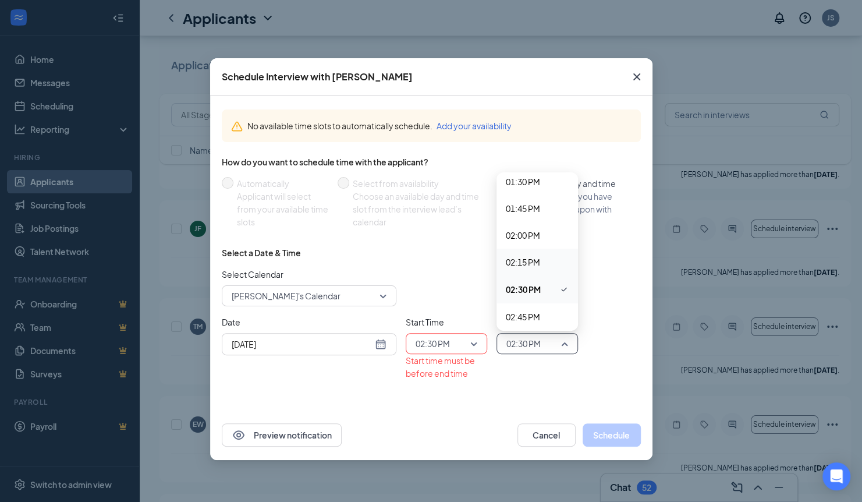
scroll to position [1457, 0]
click at [519, 309] on span "02:45 PM" at bounding box center [523, 315] width 34 height 13
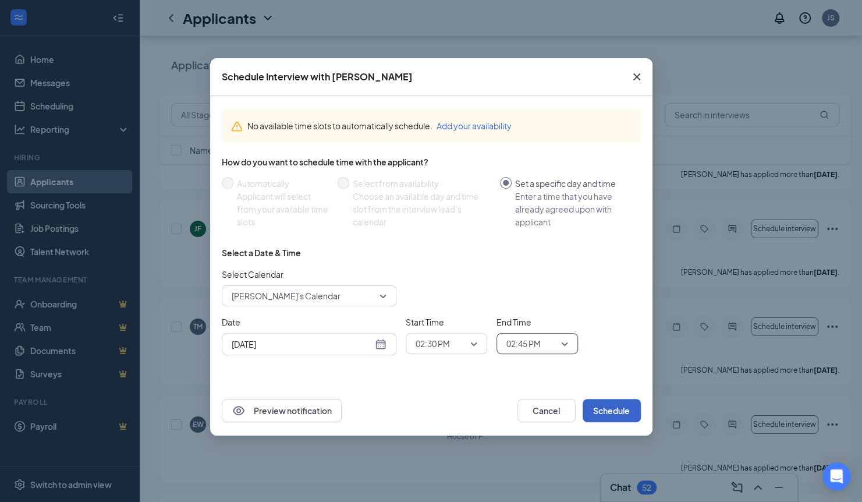
click at [616, 407] on button "Schedule" at bounding box center [612, 410] width 58 height 23
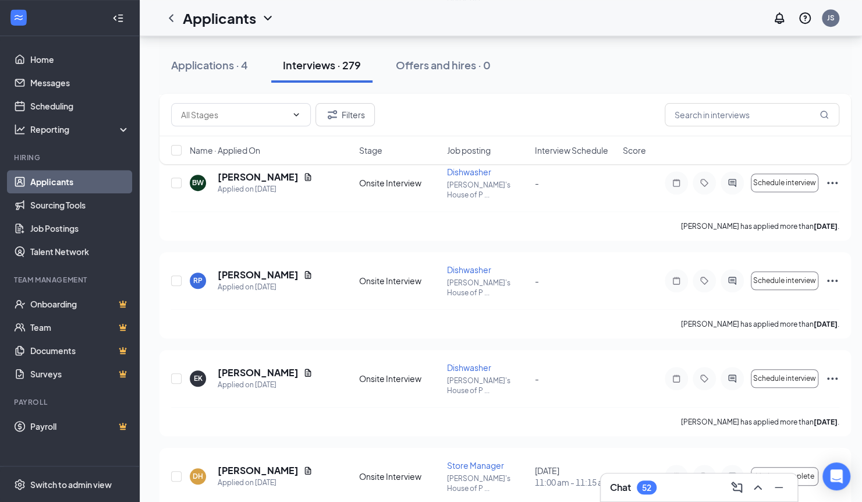
scroll to position [8103, 0]
